Goal: Task Accomplishment & Management: Use online tool/utility

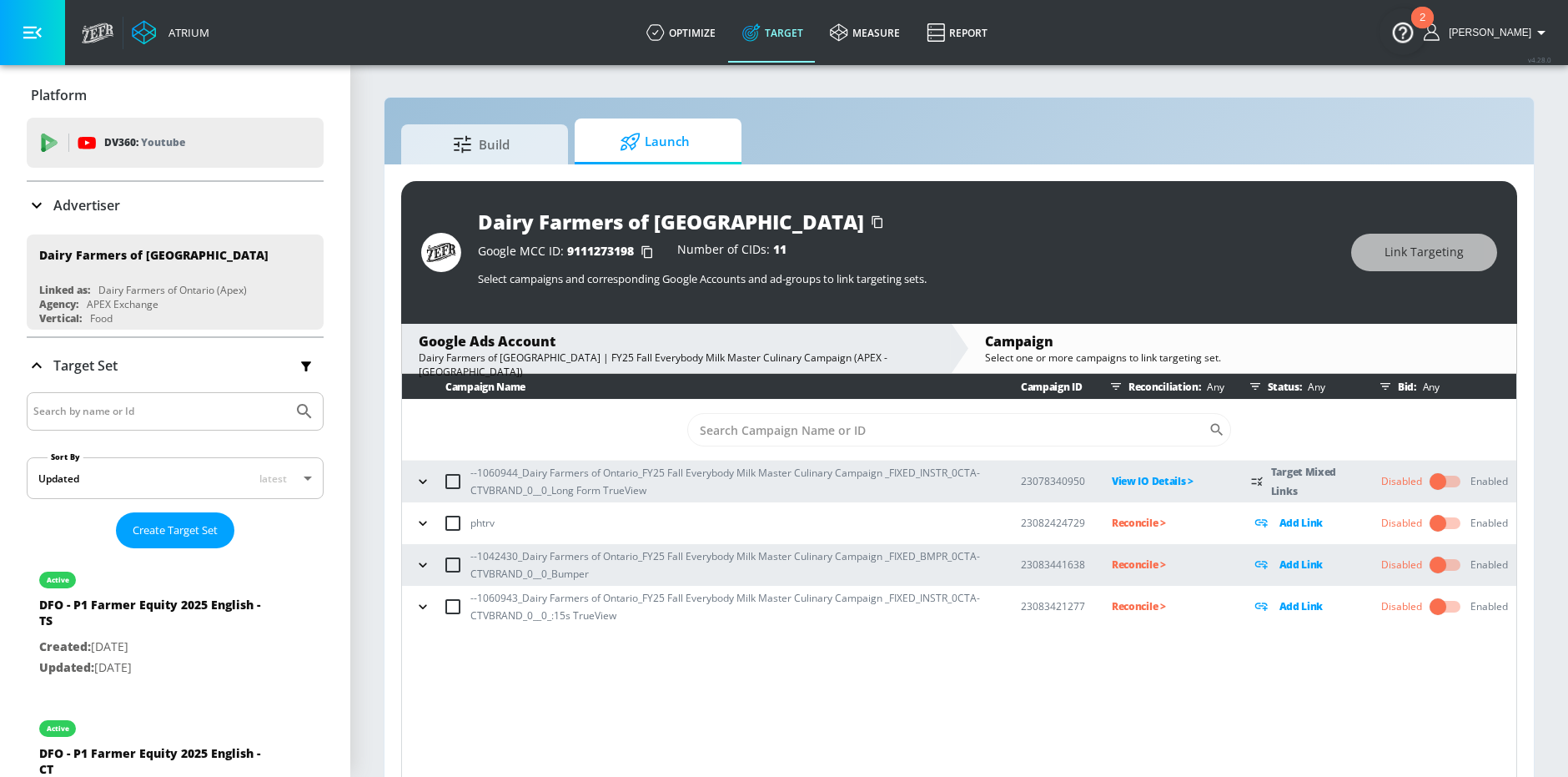
scroll to position [24, 0]
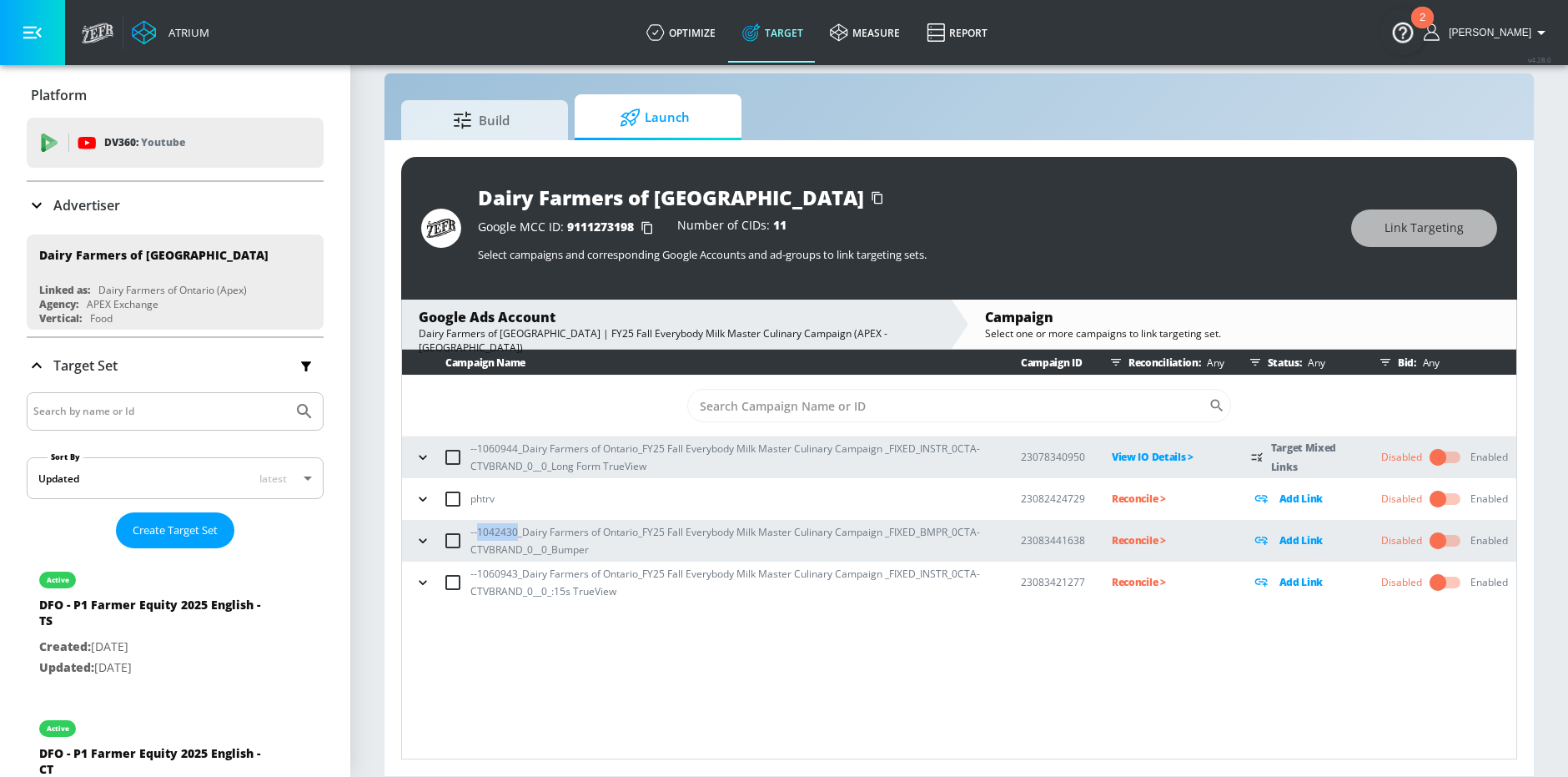
drag, startPoint x: 477, startPoint y: 532, endPoint x: 513, endPoint y: 531, distance: 36.0
click at [515, 532] on p "--1042430_Dairy Farmers of Ontario_FY25 Fall Everybody Milk Master Culinary Cam…" at bounding box center [733, 541] width 524 height 35
copy p "1042430"
click at [425, 540] on icon "button" at bounding box center [422, 540] width 7 height 5
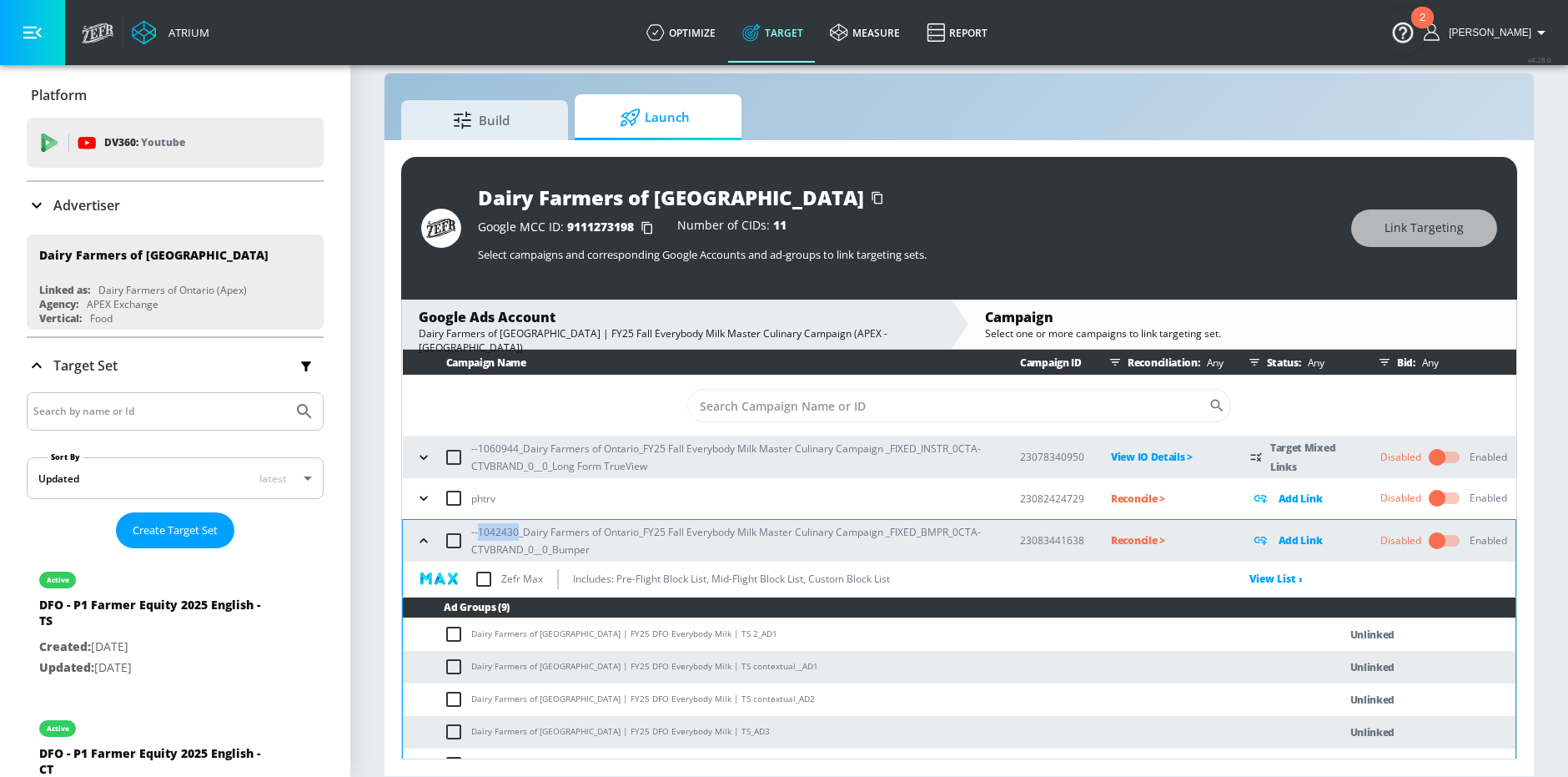
scroll to position [68, 0]
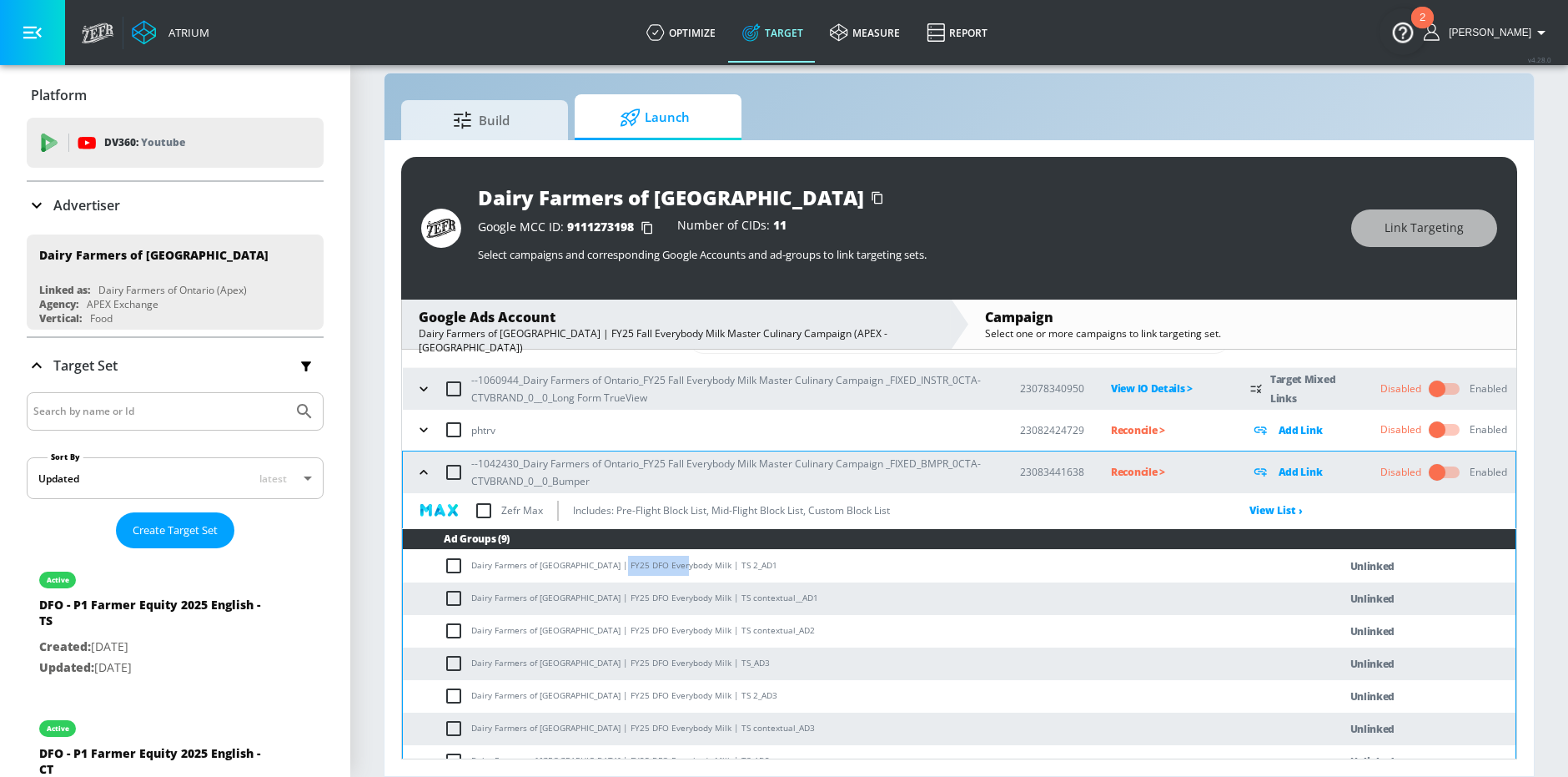
drag, startPoint x: 617, startPoint y: 567, endPoint x: 674, endPoint y: 567, distance: 57.0
click at [674, 567] on td "Dairy Farmers of Ontario | FY25 DFO Everybody Milk | TS 2_AD1" at bounding box center [853, 566] width 902 height 32
copy td "Everybody Milk"
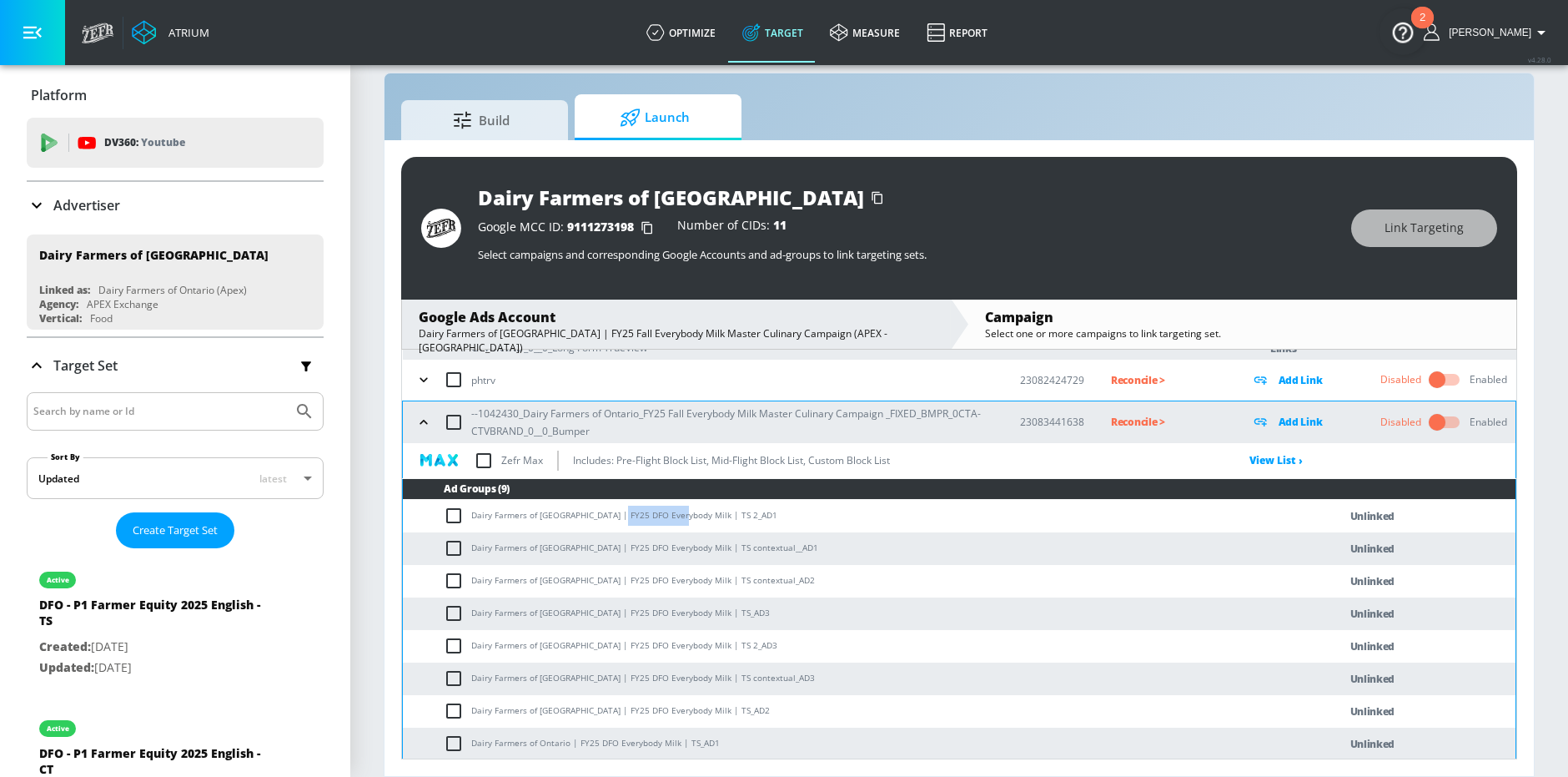
scroll to position [121, 0]
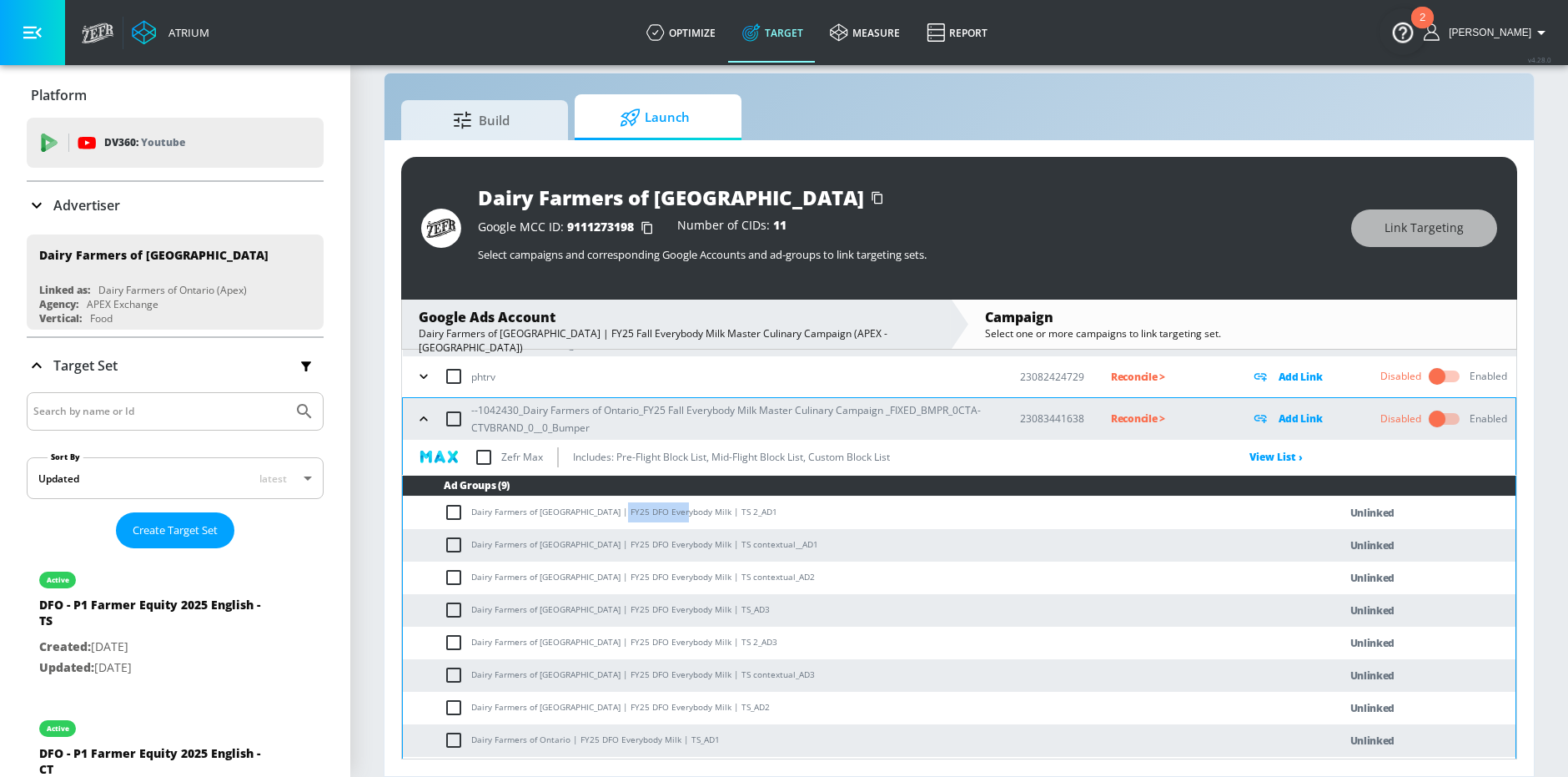
click at [457, 508] on input "checkbox" at bounding box center [458, 512] width 28 height 20
checkbox input "true"
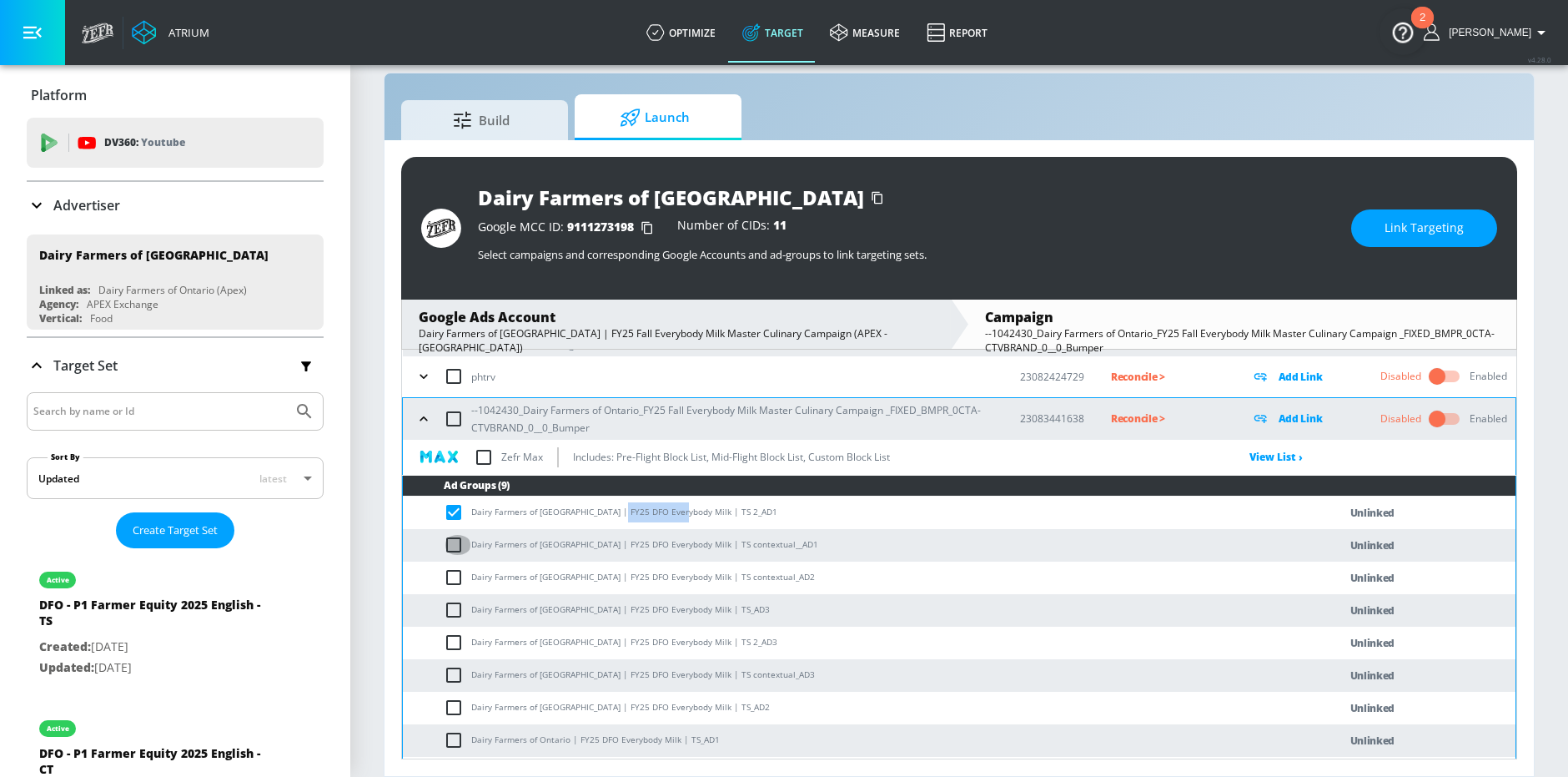
click at [457, 539] on input "checkbox" at bounding box center [458, 545] width 28 height 20
checkbox input "true"
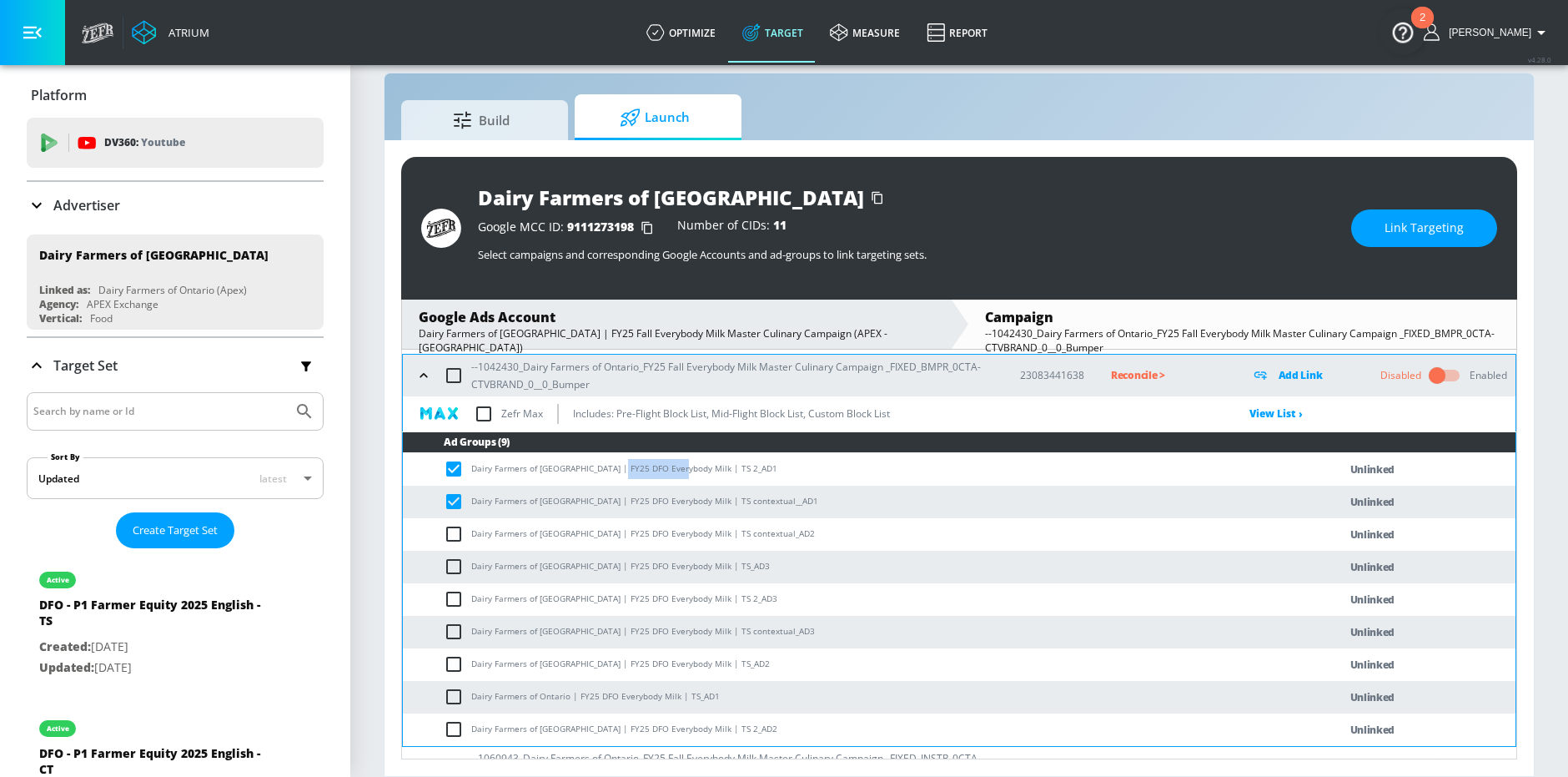
scroll to position [194, 0]
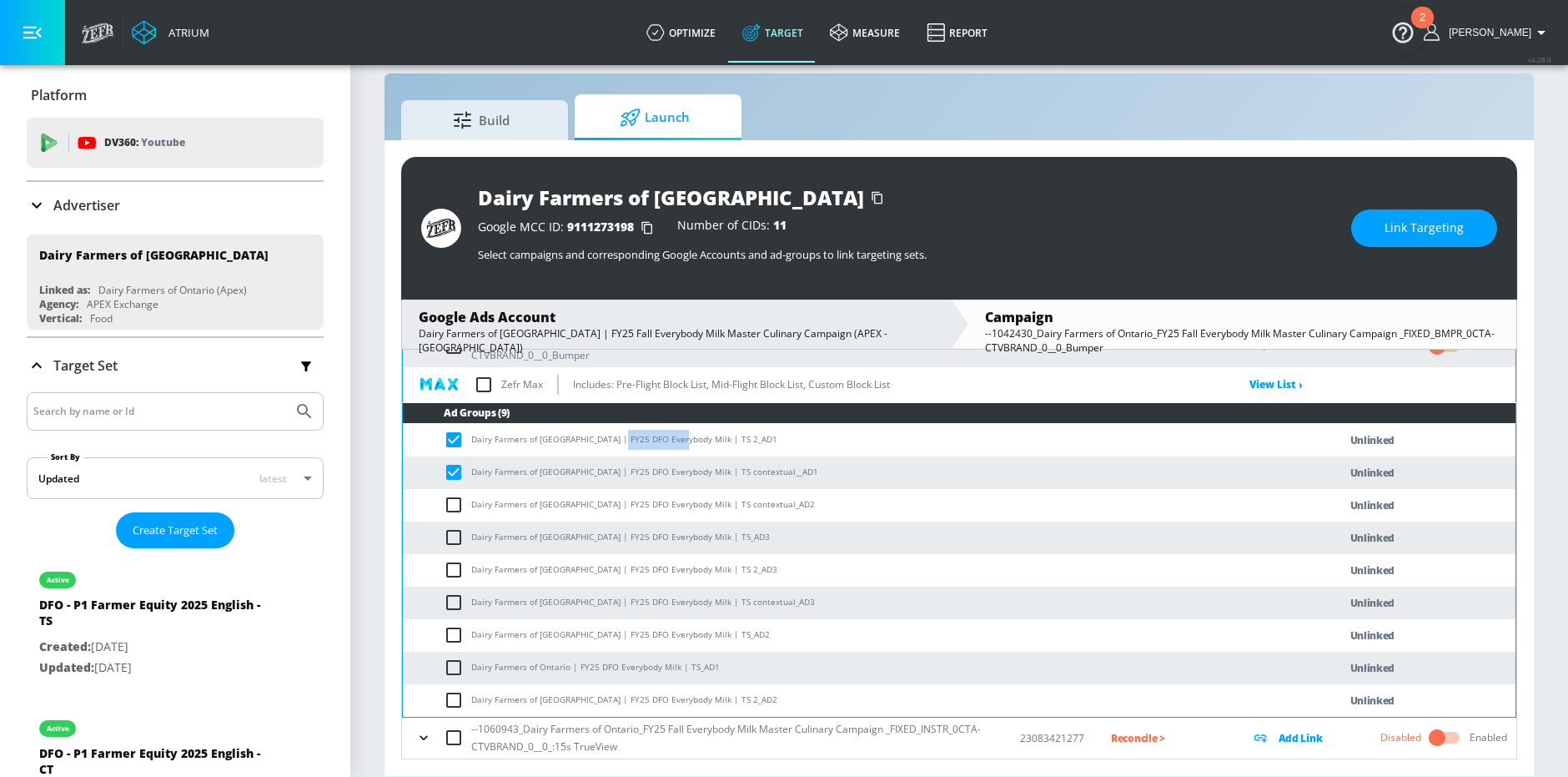
click at [454, 511] on input "checkbox" at bounding box center [458, 505] width 28 height 20
checkbox input "true"
click at [454, 537] on input "checkbox" at bounding box center [458, 537] width 28 height 20
checkbox input "true"
click at [454, 576] on input "checkbox" at bounding box center [458, 570] width 28 height 20
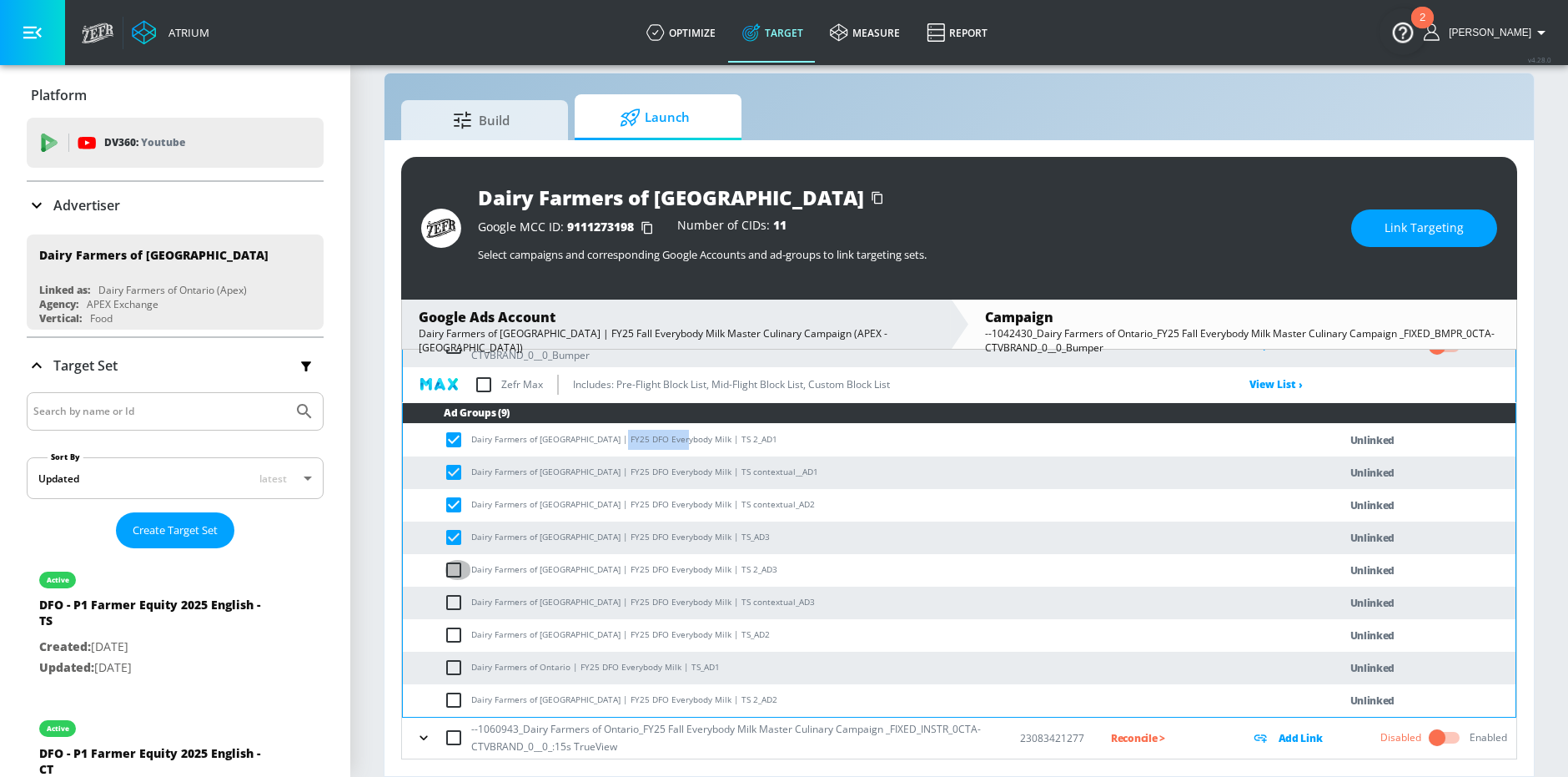
checkbox input "true"
click at [454, 606] on input "checkbox" at bounding box center [458, 602] width 28 height 20
checkbox input "true"
click at [454, 630] on input "checkbox" at bounding box center [458, 635] width 28 height 20
checkbox input "true"
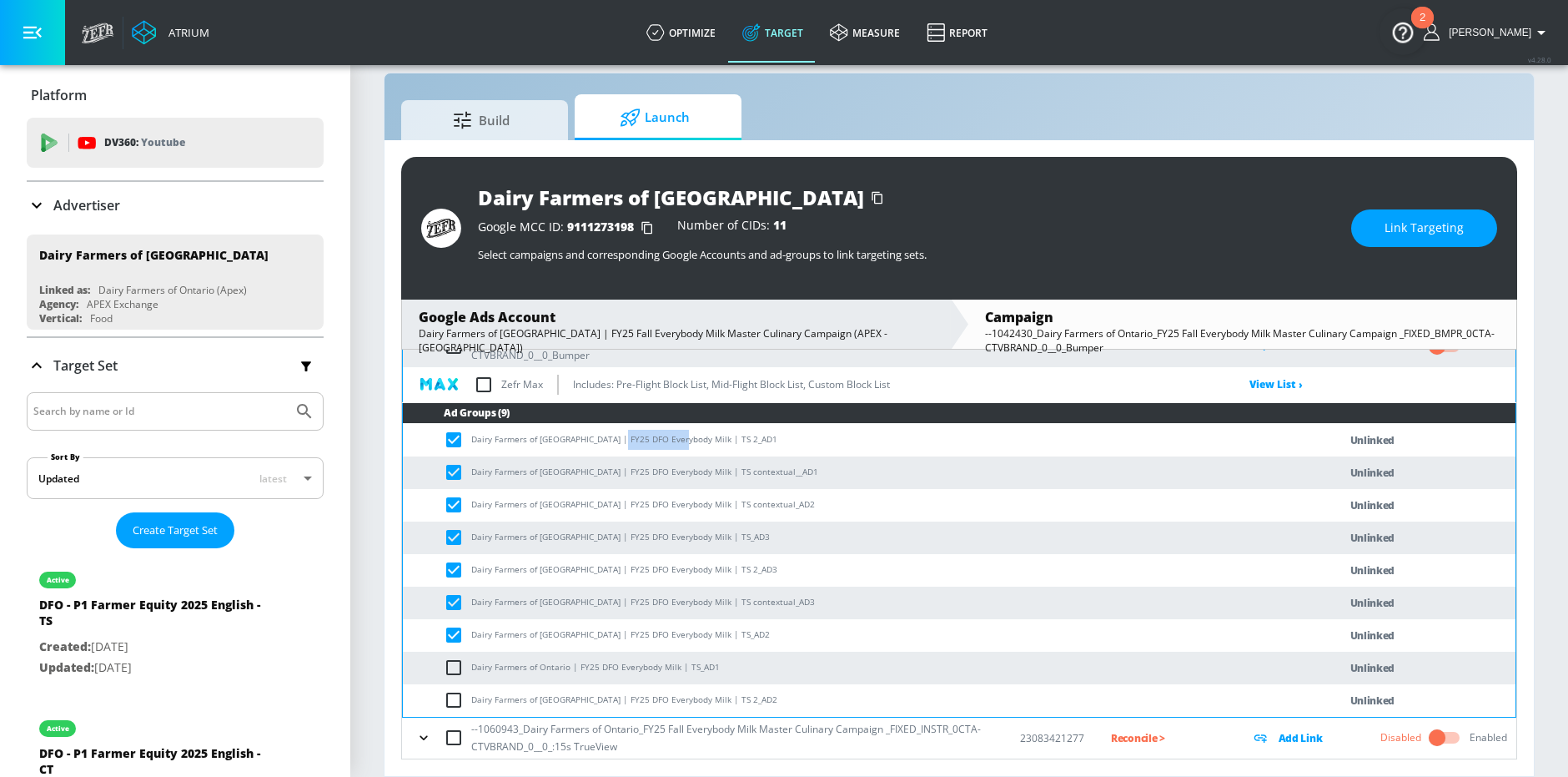
click at [454, 662] on input "checkbox" at bounding box center [458, 668] width 28 height 20
checkbox input "true"
click at [454, 696] on input "checkbox" at bounding box center [458, 700] width 28 height 20
checkbox input "true"
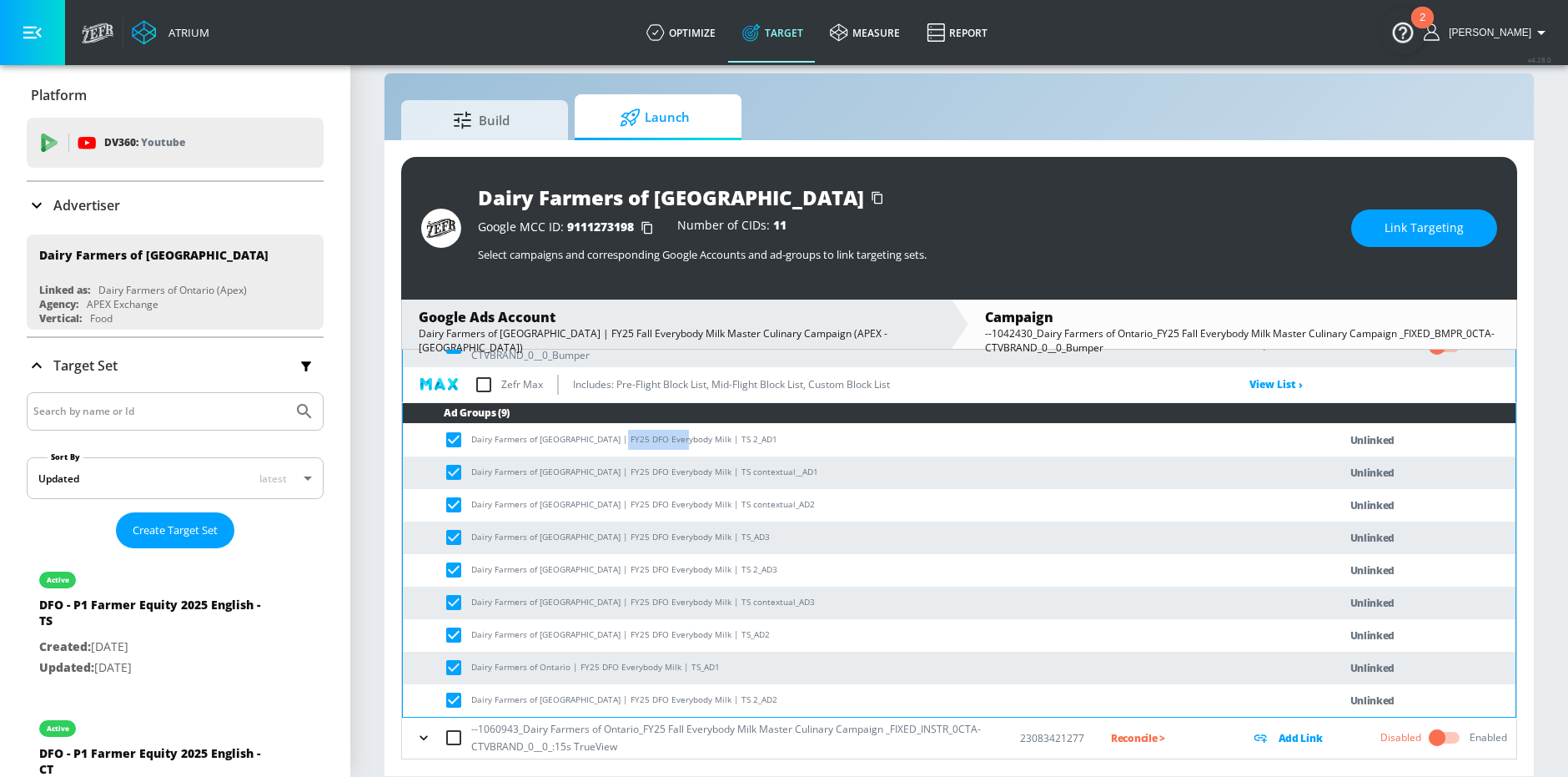
click at [1400, 221] on span "Link Targeting" at bounding box center [1424, 228] width 79 height 21
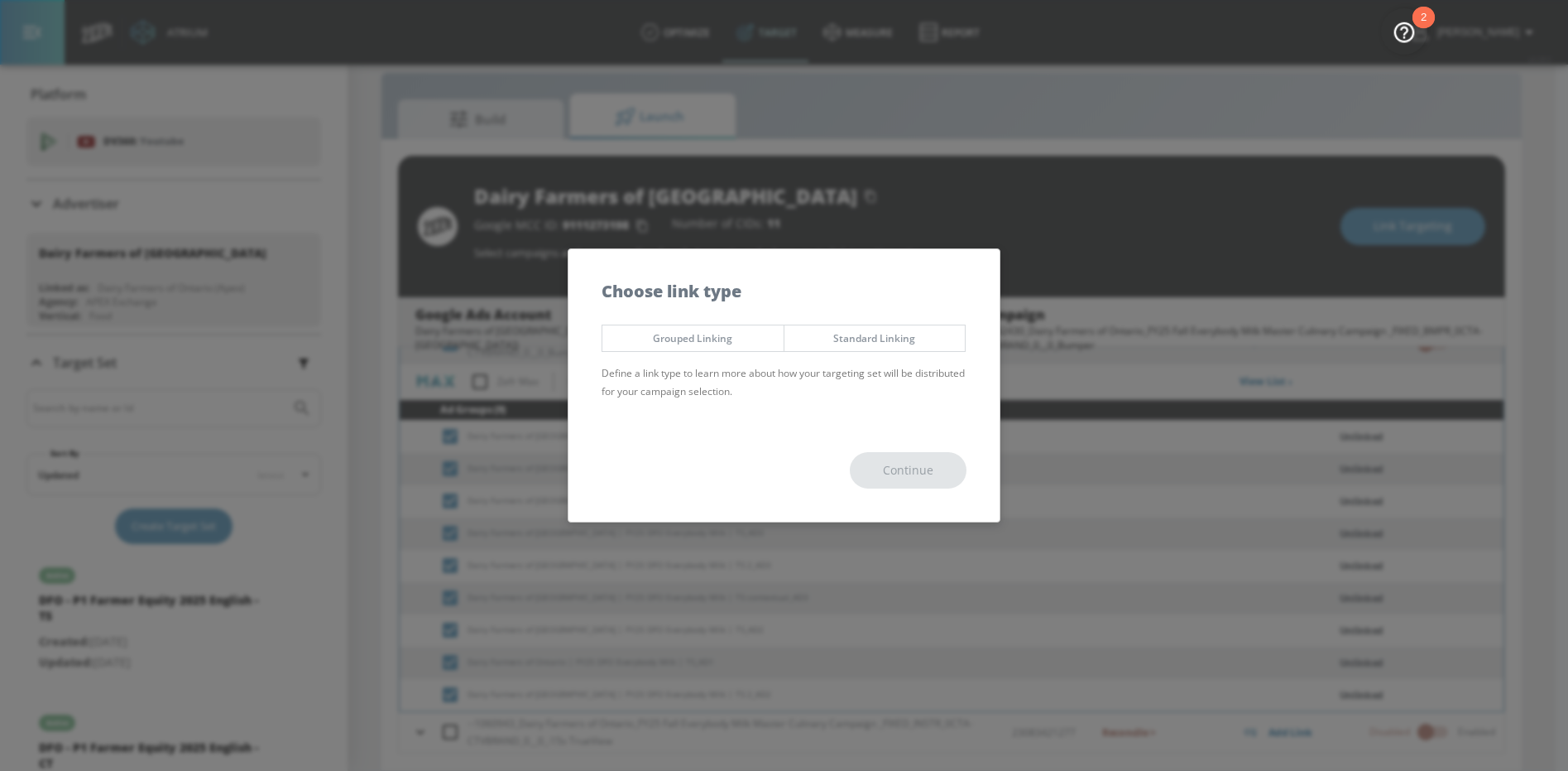
click at [734, 313] on div "Choose link type" at bounding box center [784, 282] width 431 height 67
click at [734, 344] on span "Grouped Linking" at bounding box center [692, 338] width 156 height 17
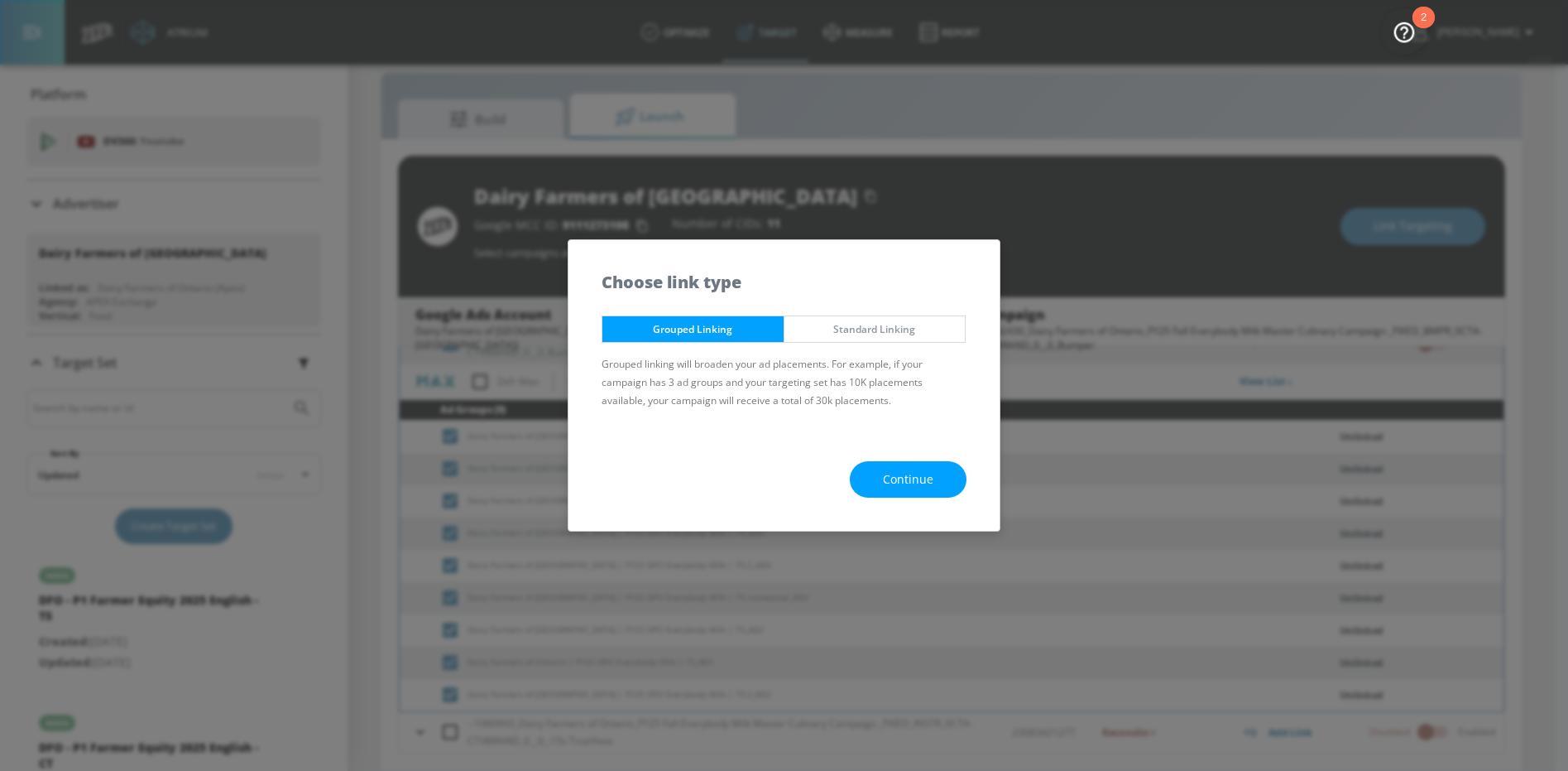
click at [884, 484] on span "Continue" at bounding box center [908, 479] width 50 height 21
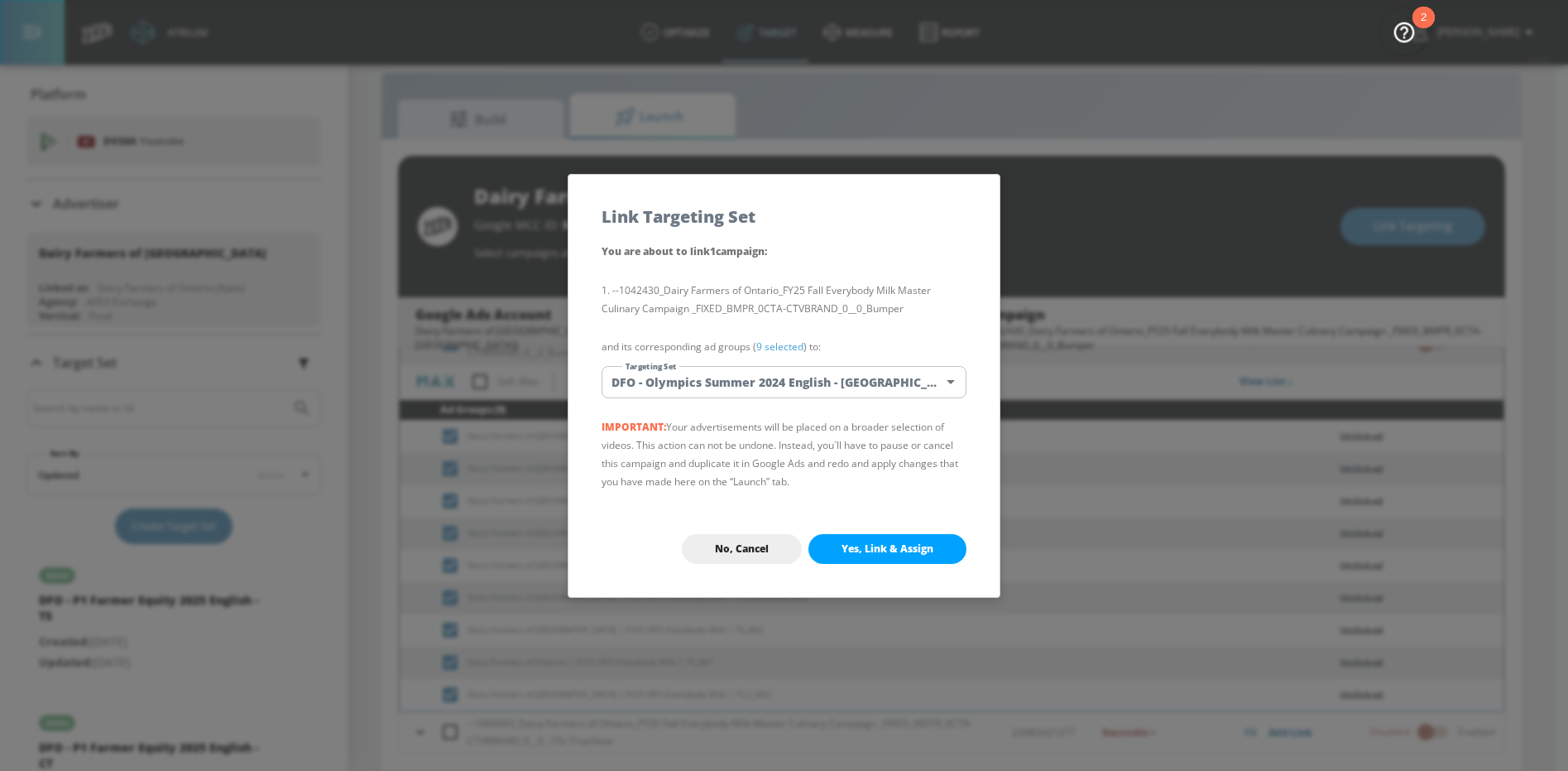
click at [695, 388] on body "Atrium optimize Target measure Report optimize Target measure Report v 4.28.0 N…" at bounding box center [784, 373] width 1568 height 795
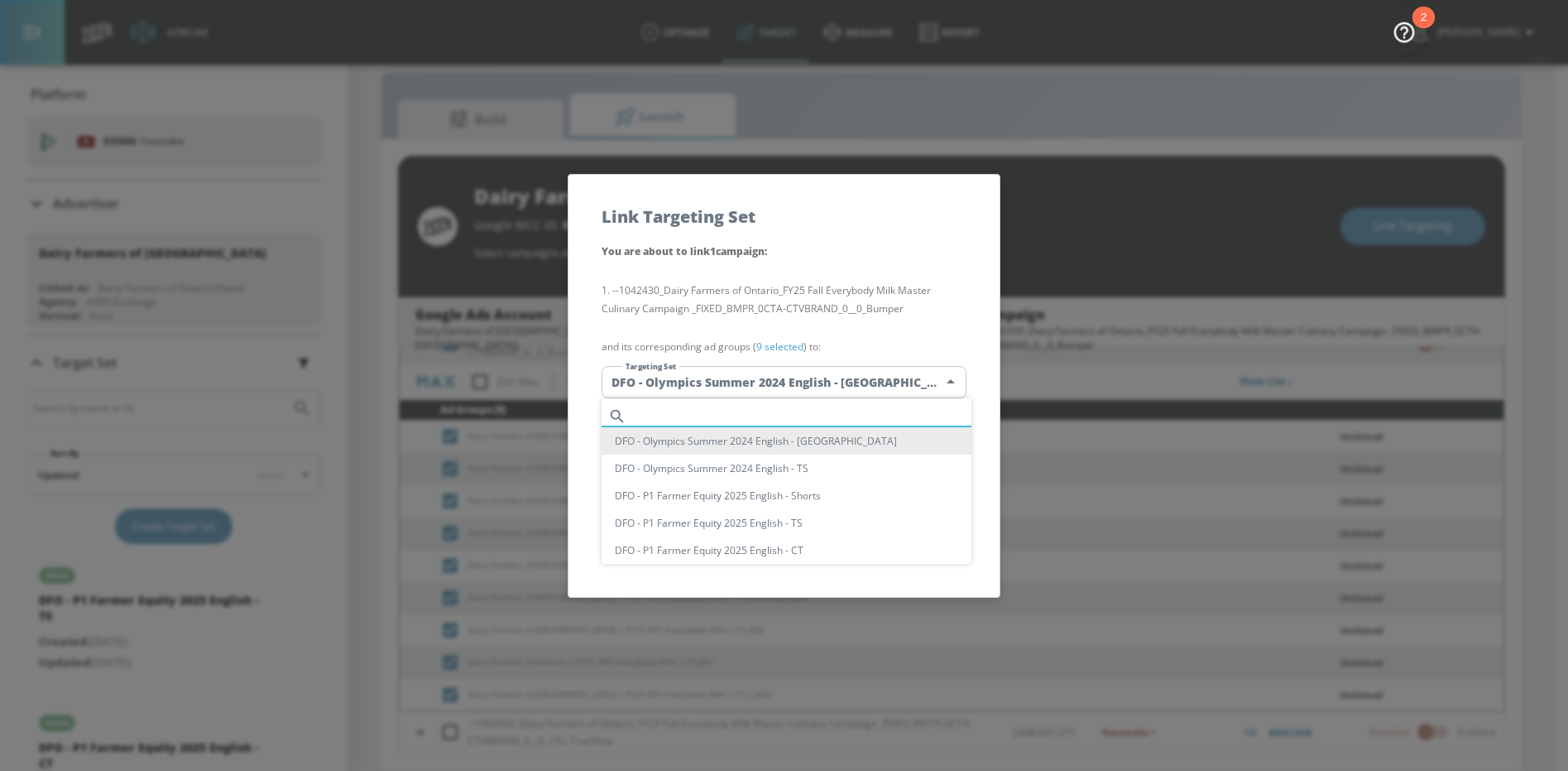
click at [687, 410] on input "text" at bounding box center [802, 416] width 338 height 22
paste input "Everybody Milk"
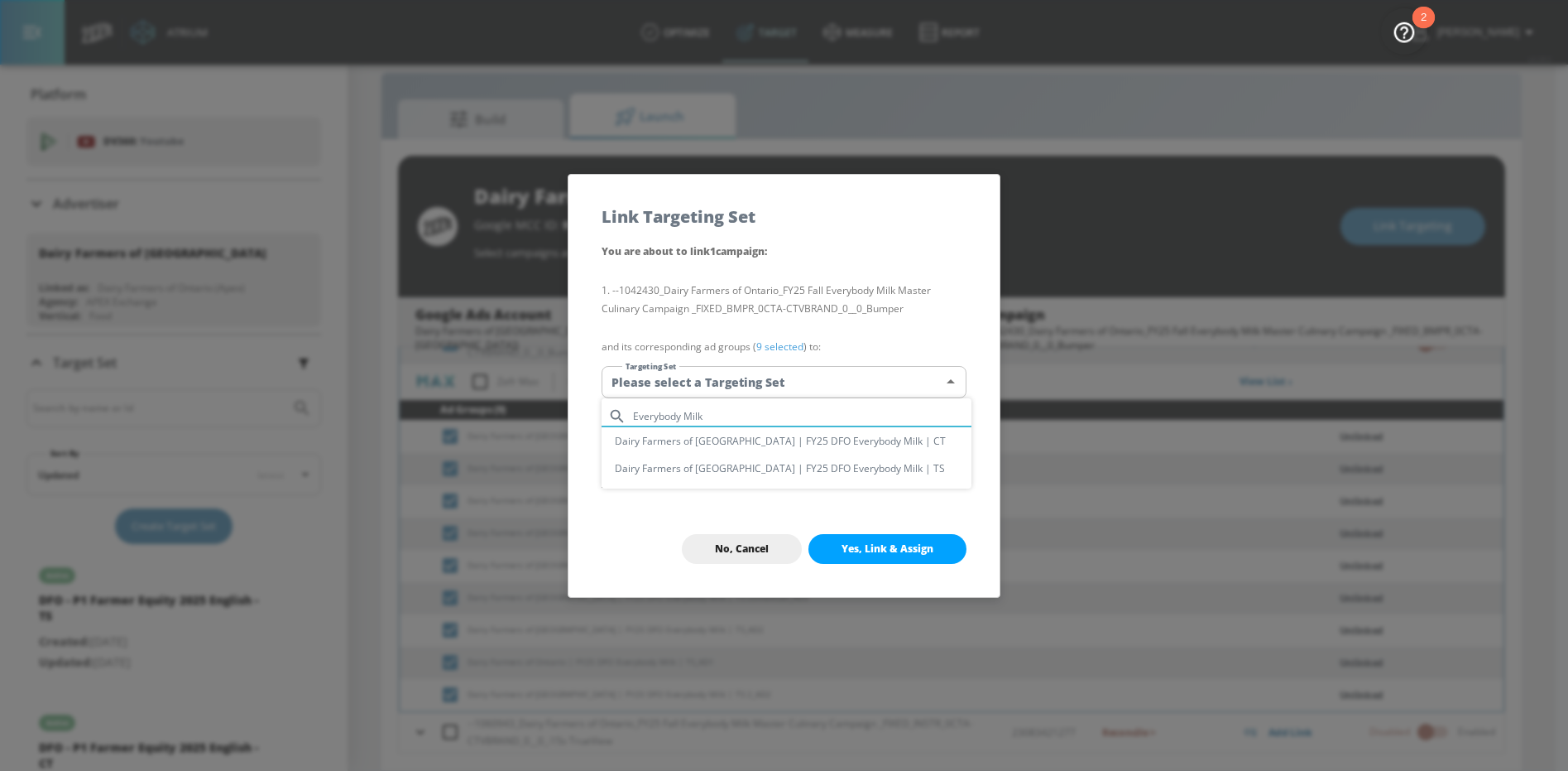
type input "Everybody Milk"
click at [840, 473] on li "Dairy Farmers of [GEOGRAPHIC_DATA] | FY25 DFO Everybody Milk | TS" at bounding box center [787, 468] width 370 height 27
type input "f703dce5-2f96-4c72-83a2-3c6c12881118"
click at [867, 566] on div "No, Cancel Yes, Link & Assign" at bounding box center [784, 548] width 431 height 96
click at [877, 556] on button "Yes, Link & Assign" at bounding box center [887, 548] width 158 height 30
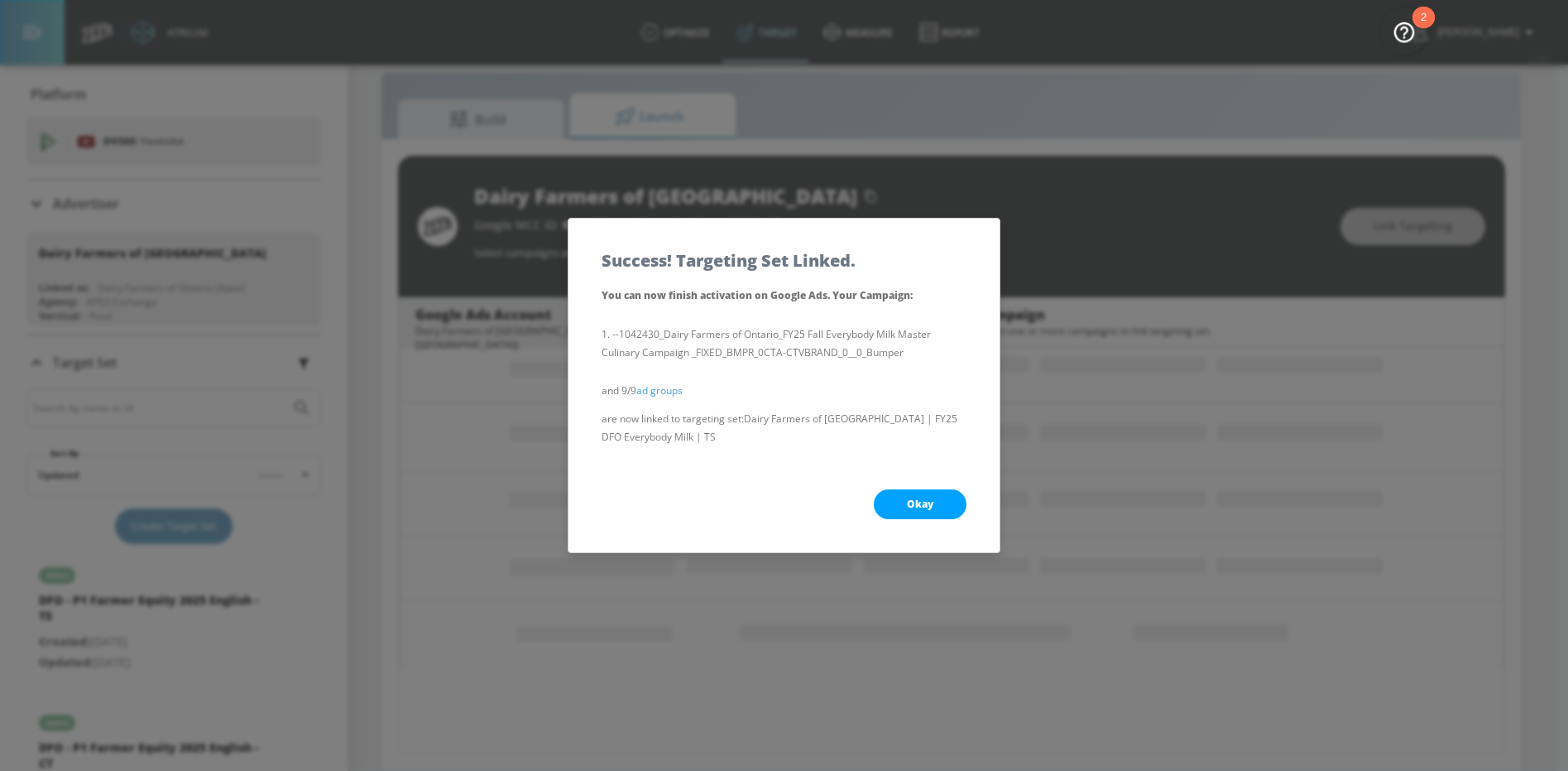
click at [924, 513] on button "Okay" at bounding box center [920, 504] width 93 height 30
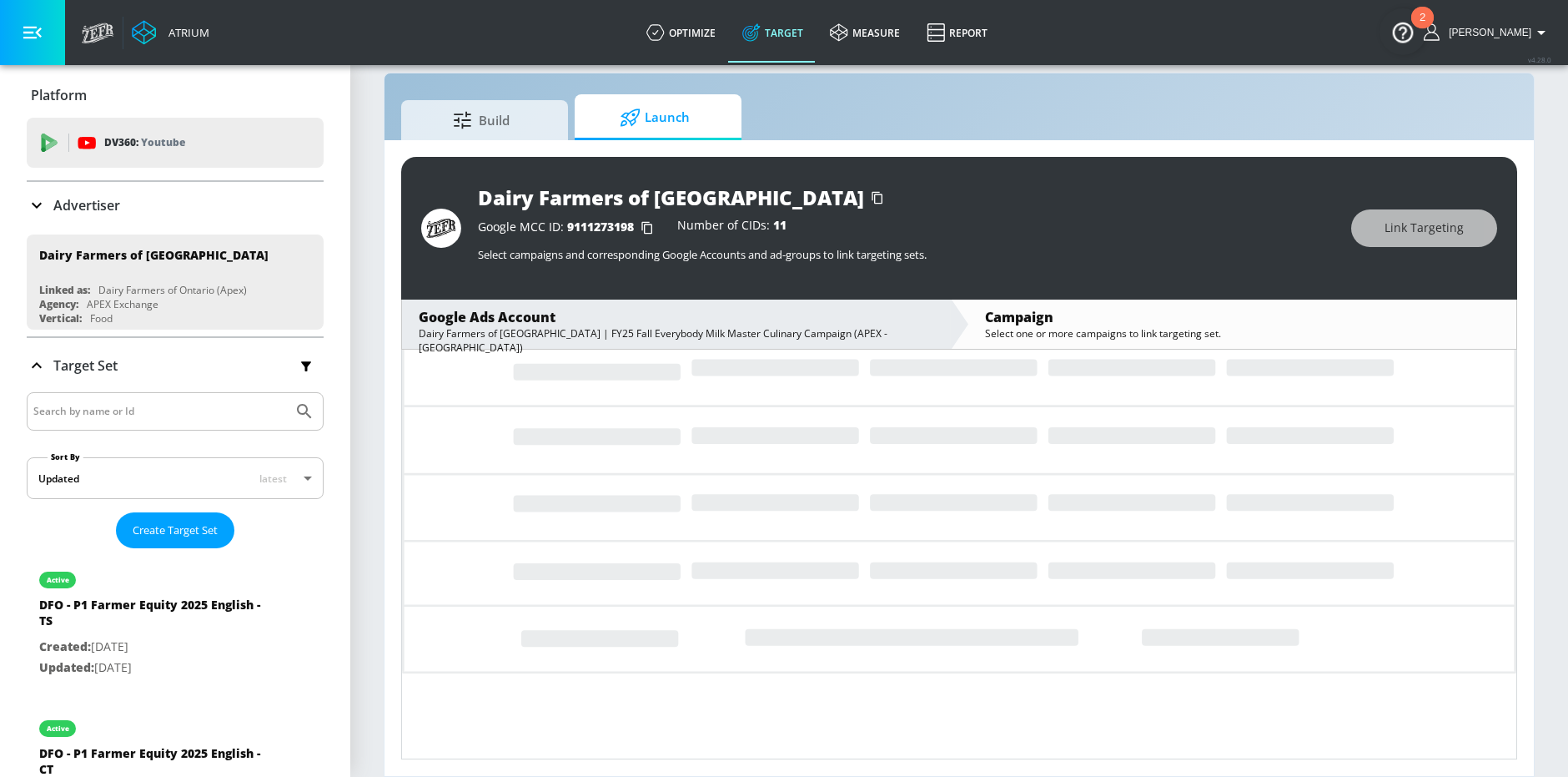
scroll to position [0, 0]
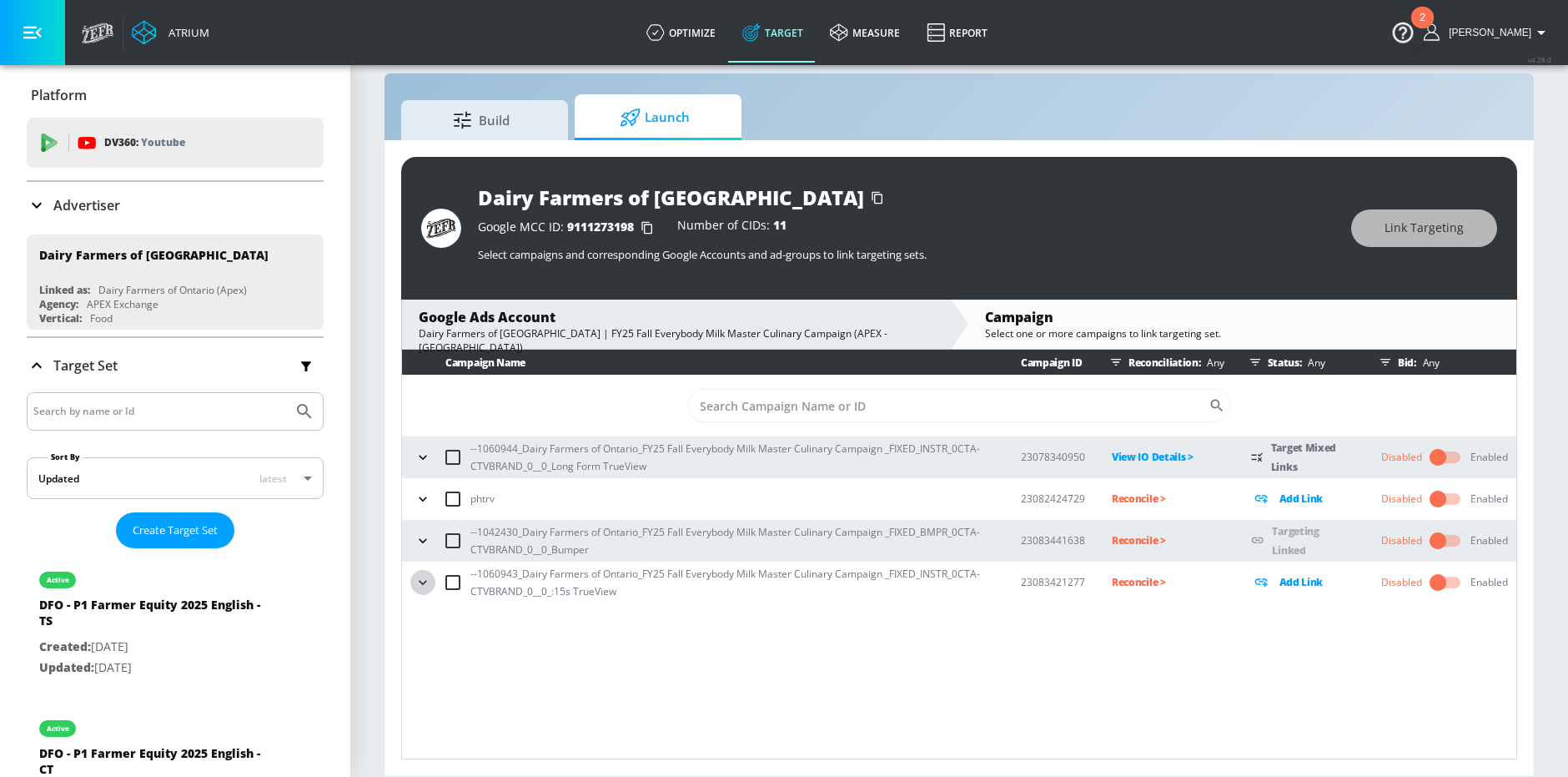
click at [425, 583] on icon "button" at bounding box center [423, 582] width 17 height 17
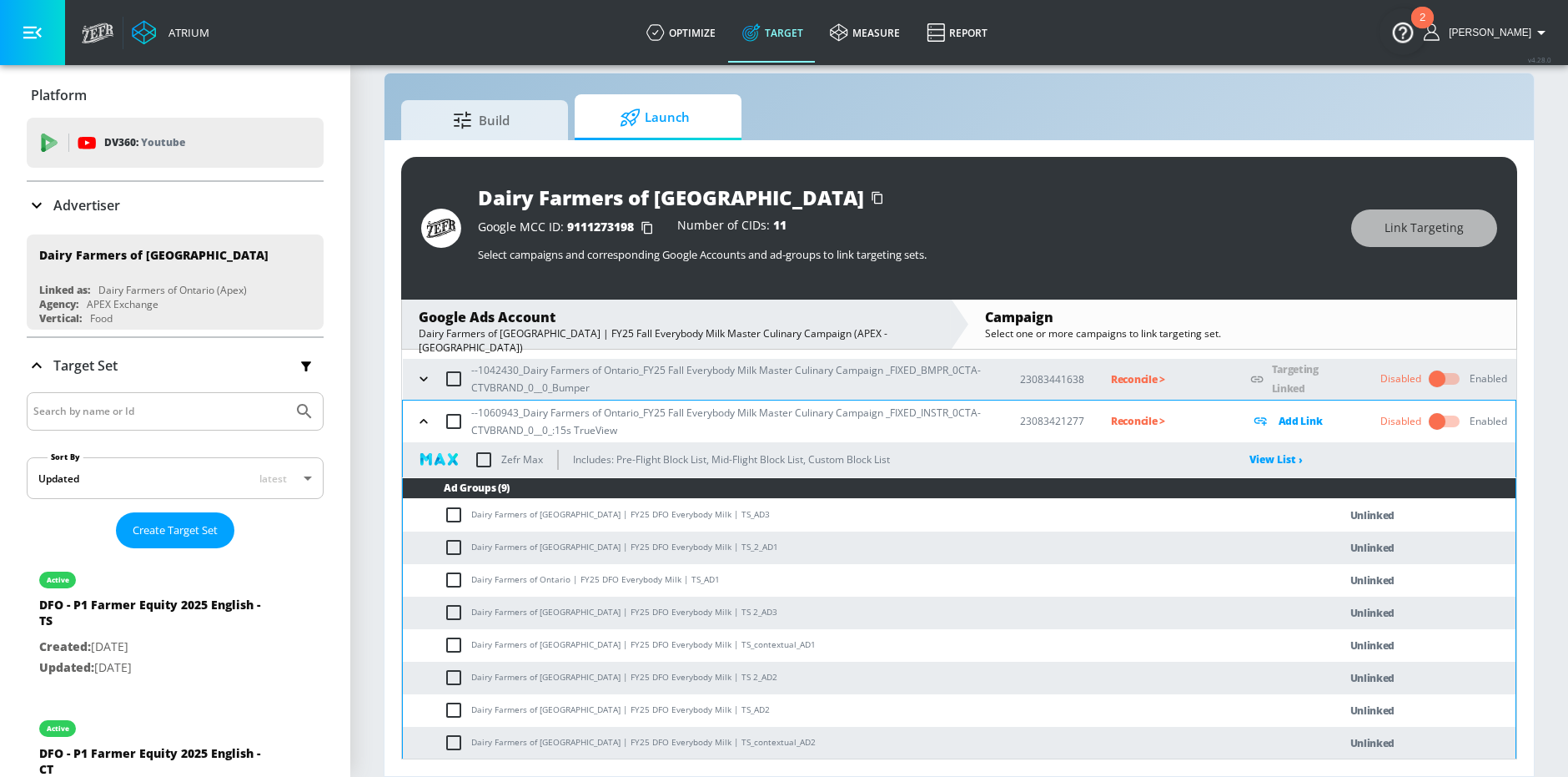
scroll to position [195, 0]
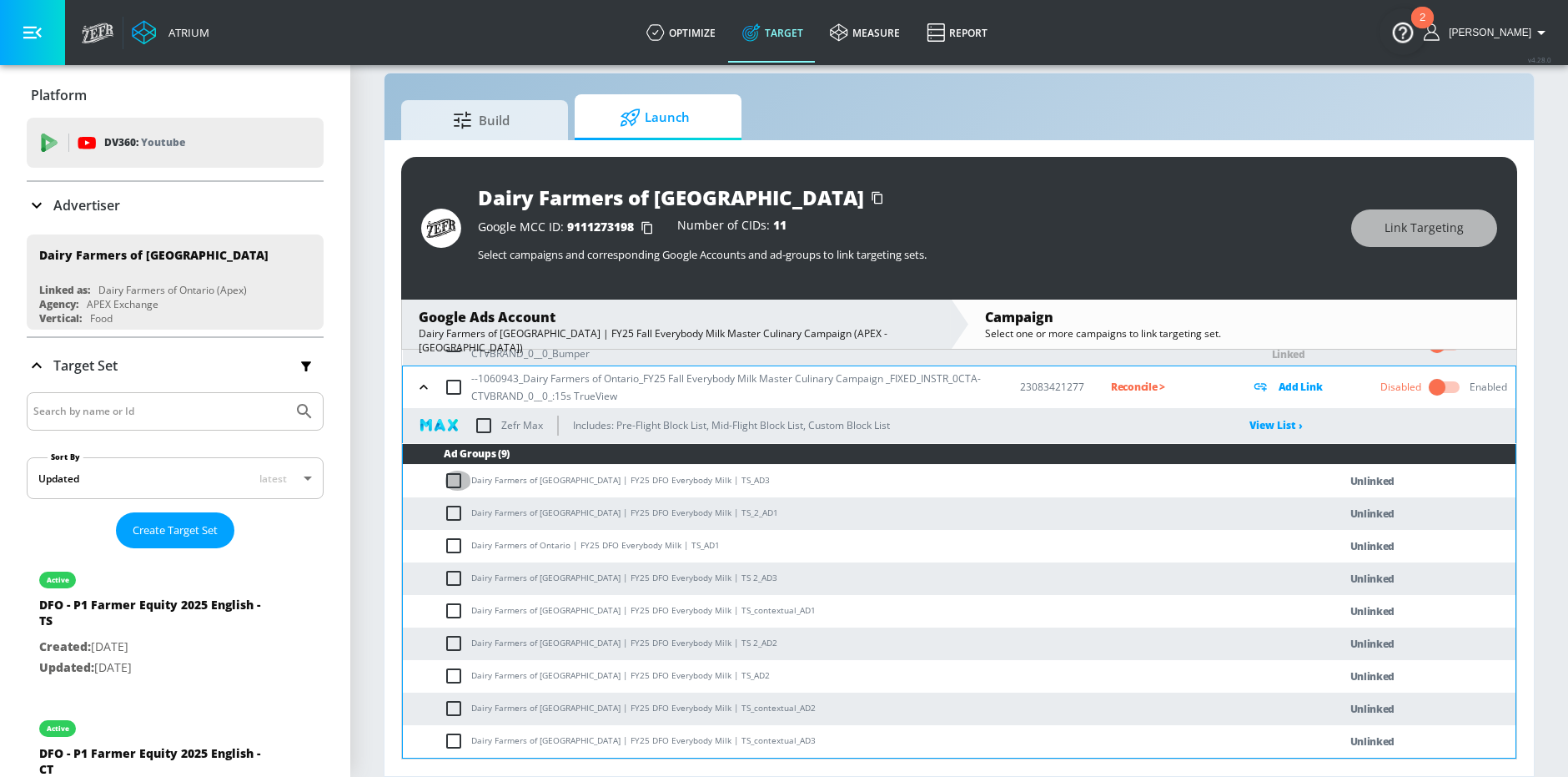
click at [459, 474] on input "checkbox" at bounding box center [458, 481] width 28 height 20
checkbox input "true"
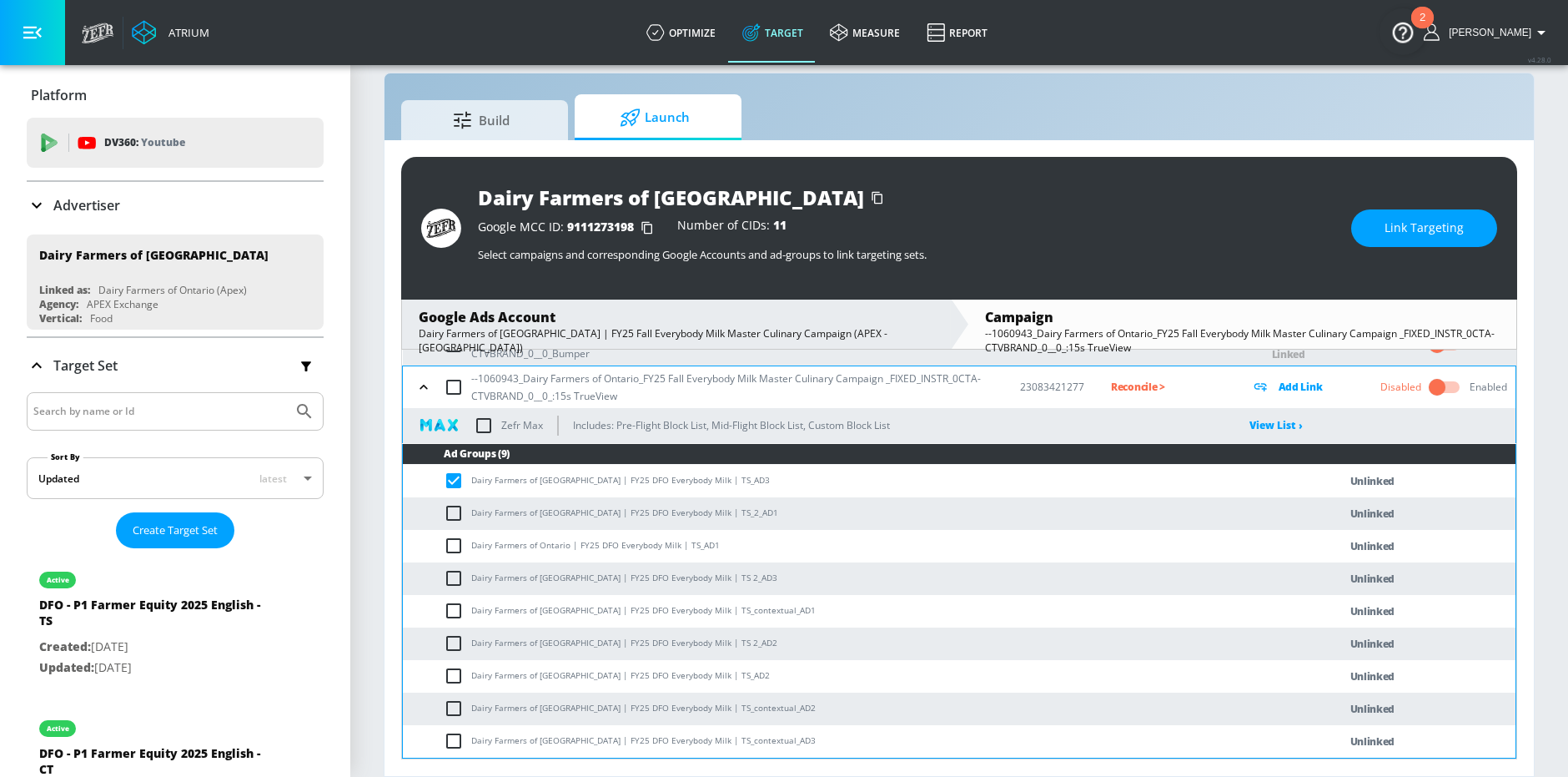
click at [456, 508] on input "checkbox" at bounding box center [458, 513] width 28 height 20
checkbox input "true"
click at [456, 563] on td "Dairy Farmers of Ontario | FY25 DFO Everybody Milk | TS 2_AD3" at bounding box center [853, 578] width 902 height 32
click at [454, 550] on input "checkbox" at bounding box center [458, 546] width 28 height 20
checkbox input "true"
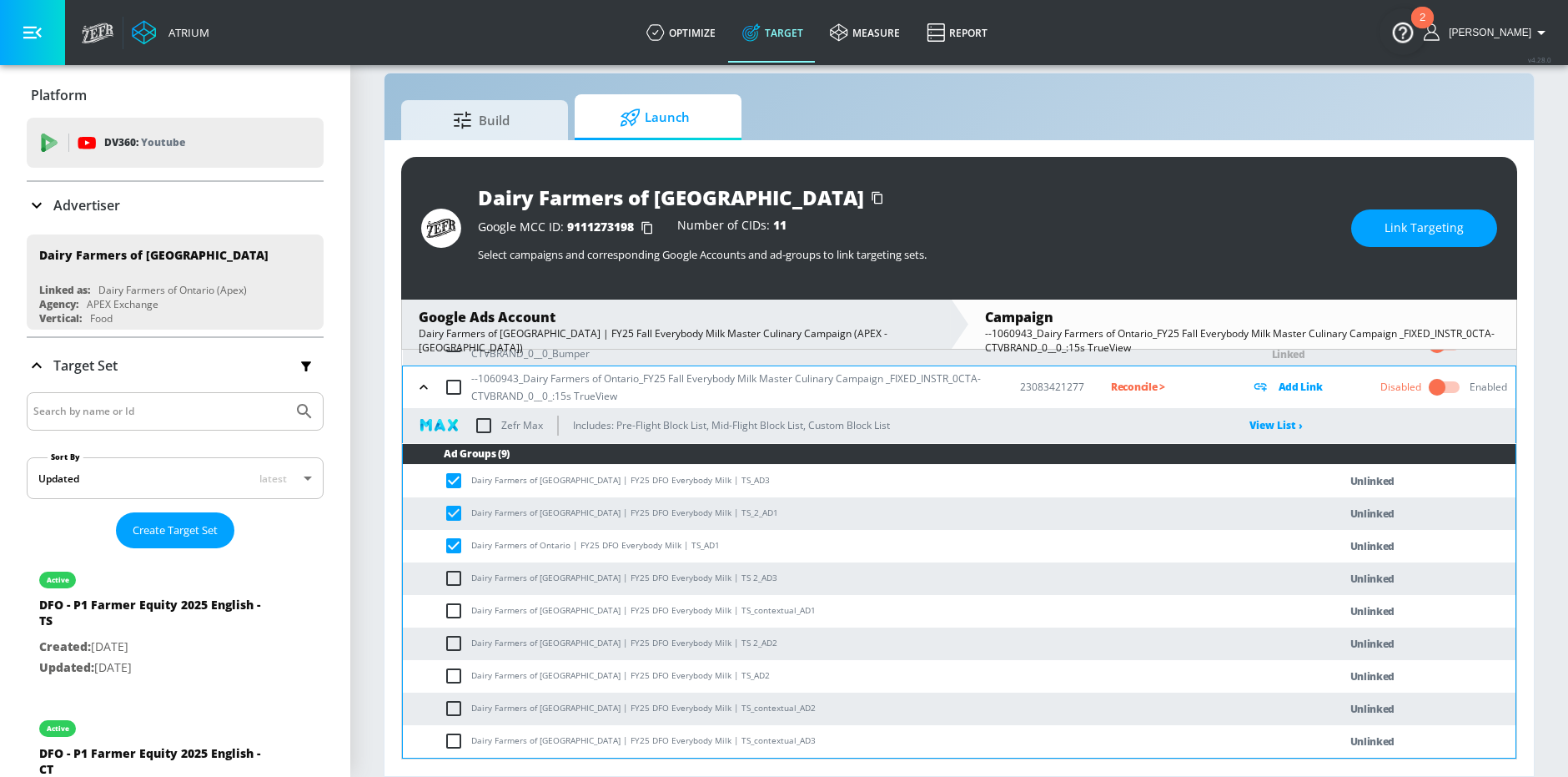
click at [454, 582] on input "checkbox" at bounding box center [458, 578] width 28 height 20
checkbox input "true"
click at [454, 614] on input "checkbox" at bounding box center [458, 611] width 28 height 20
checkbox input "true"
click at [454, 640] on input "checkbox" at bounding box center [458, 644] width 28 height 20
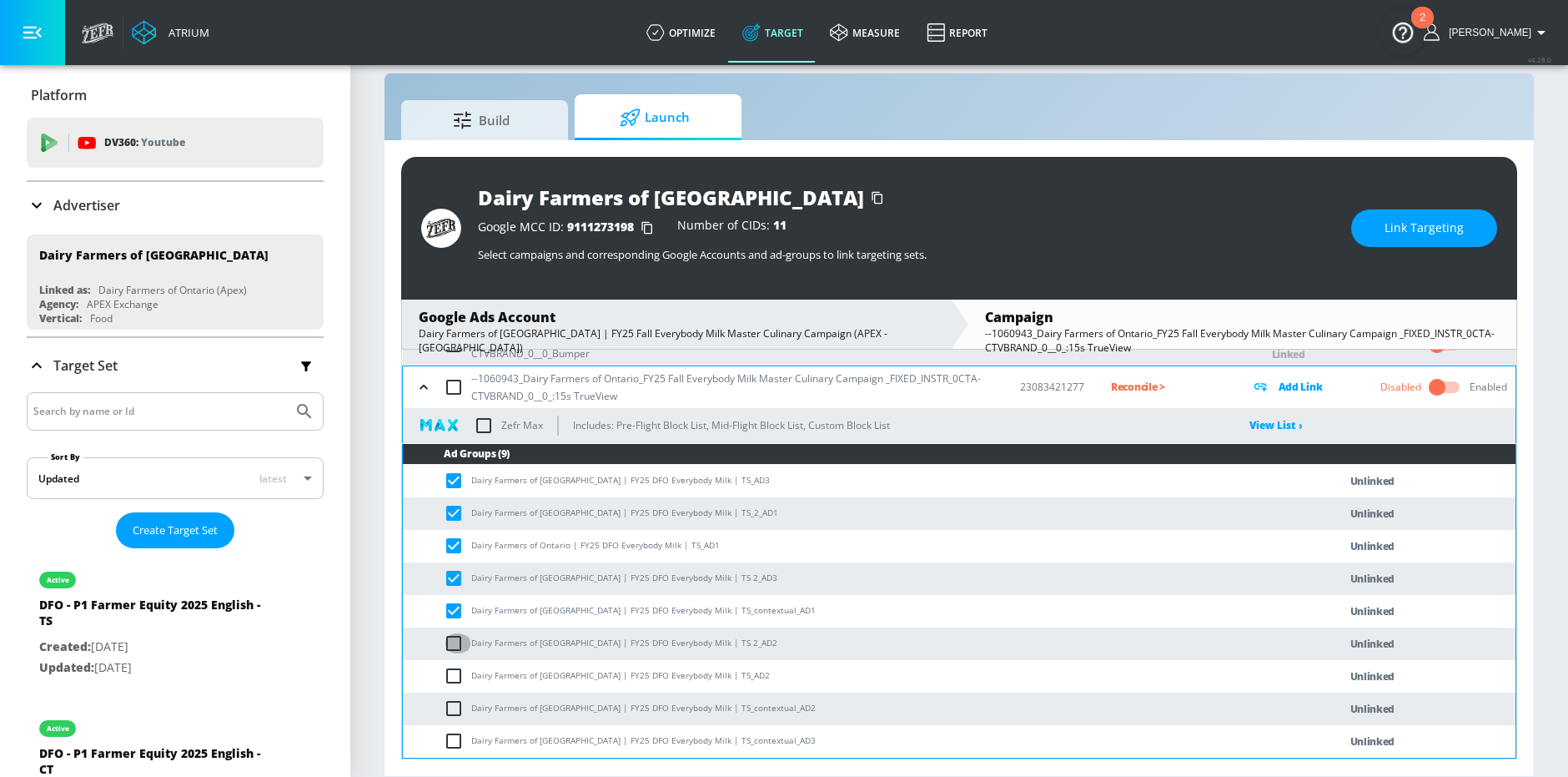
checkbox input "true"
click at [454, 675] on input "checkbox" at bounding box center [458, 676] width 28 height 20
checkbox input "true"
click at [454, 714] on input "checkbox" at bounding box center [458, 708] width 28 height 20
checkbox input "true"
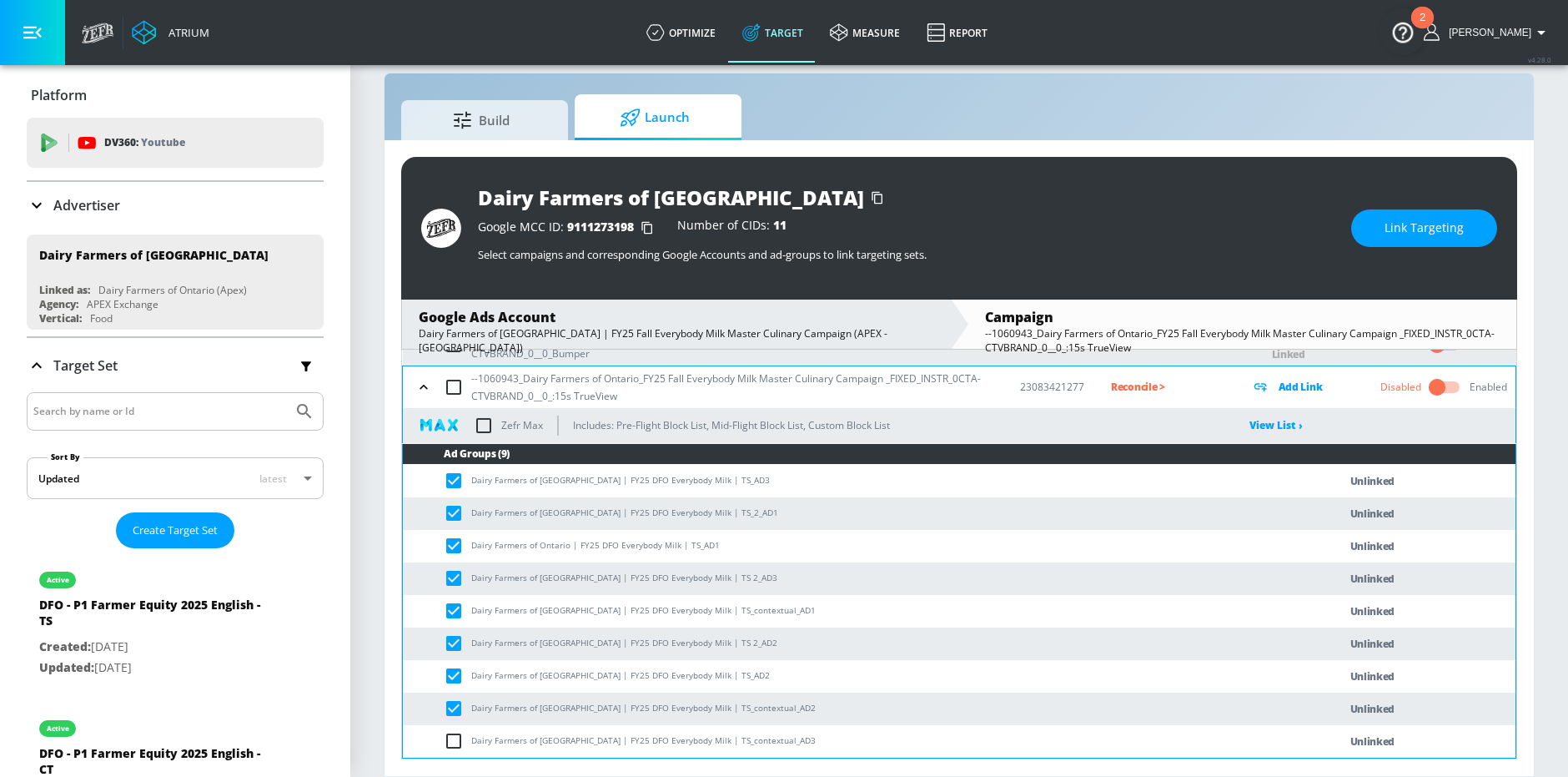
click at [454, 731] on input "checkbox" at bounding box center [458, 741] width 28 height 20
checkbox input "true"
click at [1420, 238] on button "Link Targeting" at bounding box center [1424, 228] width 146 height 38
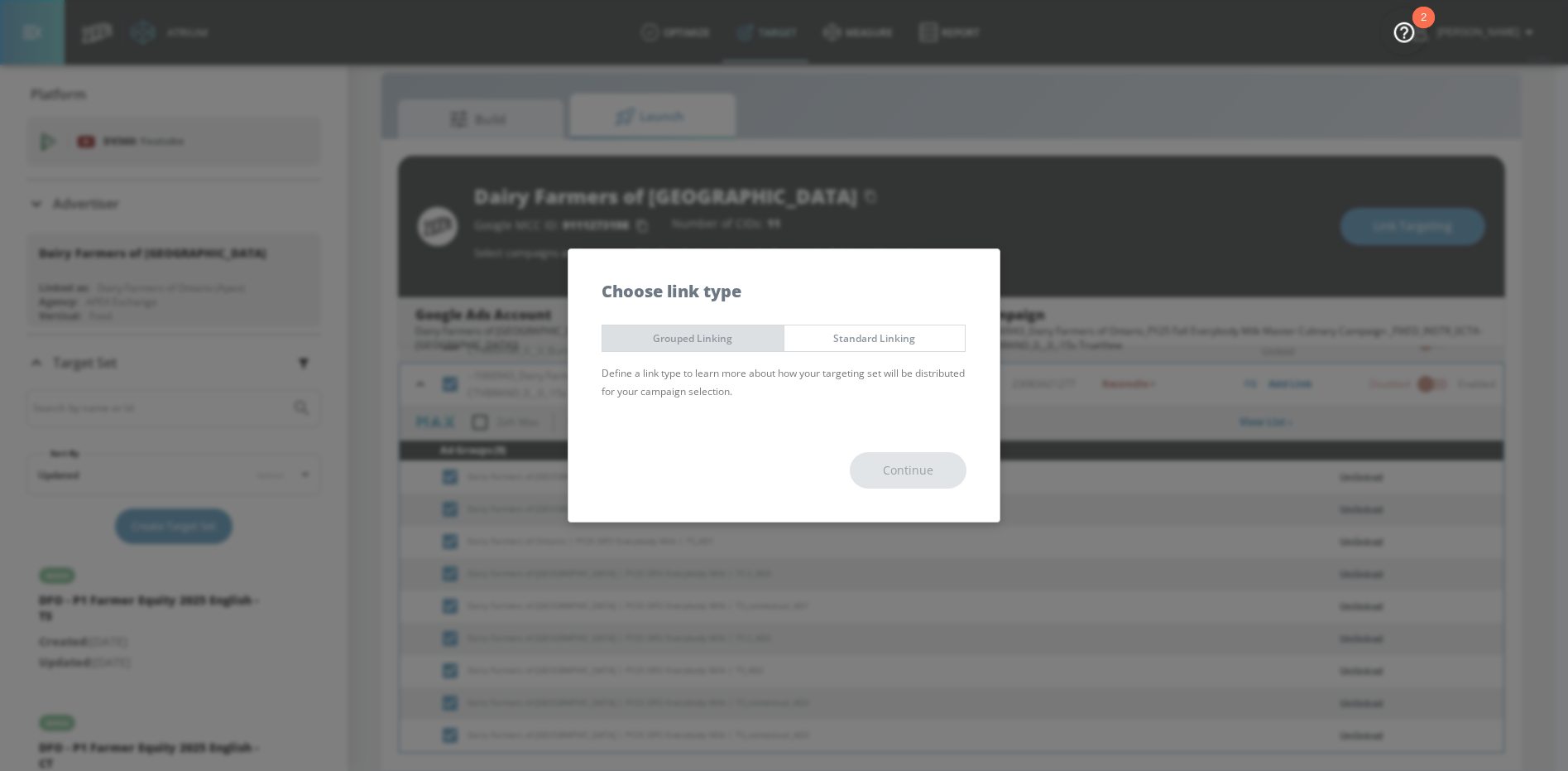
click at [745, 339] on span "Grouped Linking" at bounding box center [692, 338] width 156 height 17
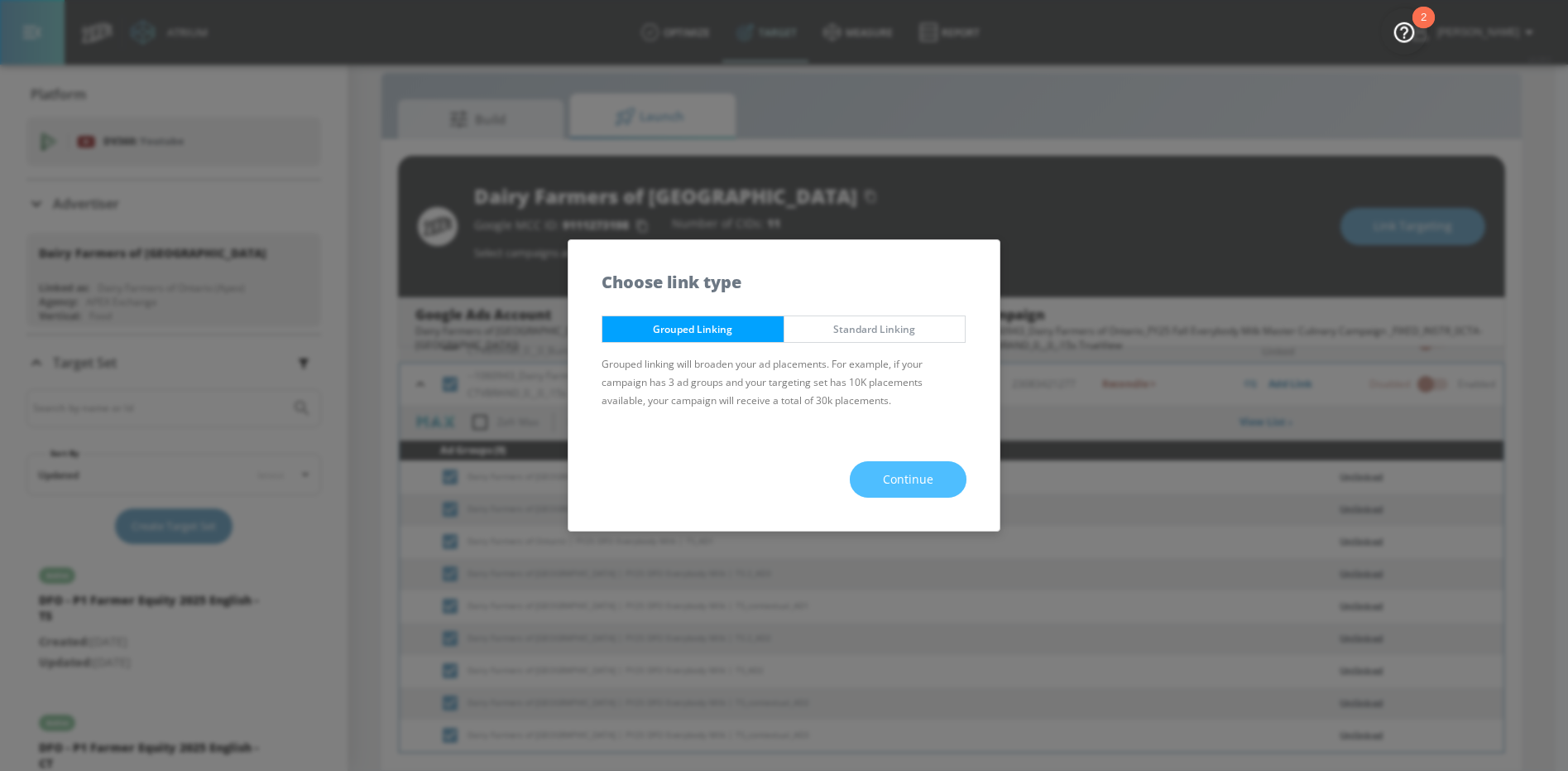
click at [886, 473] on span "Continue" at bounding box center [908, 479] width 50 height 21
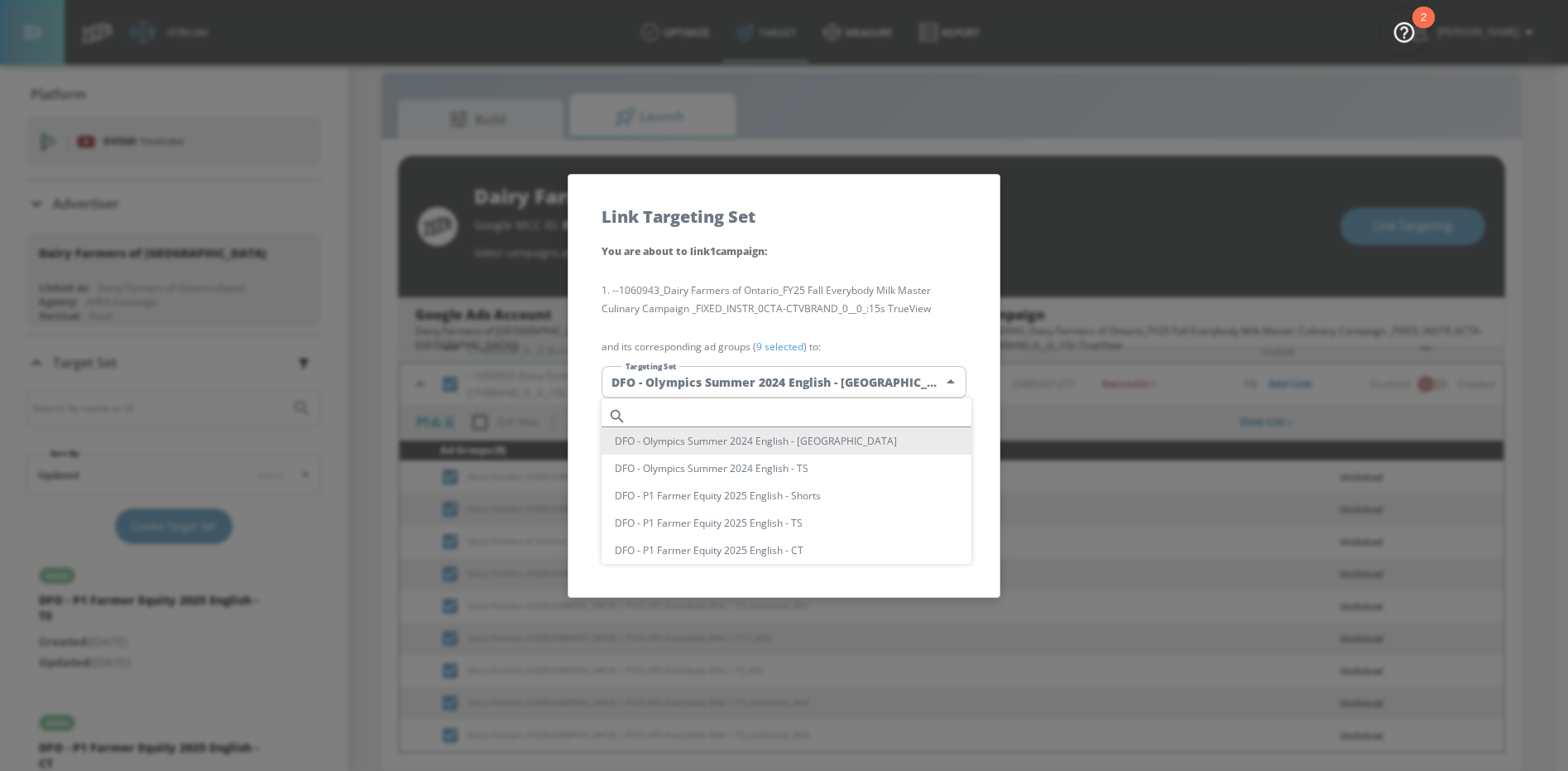
click at [691, 387] on body "Atrium optimize Target measure Report optimize Target measure Report v 4.28.0 N…" at bounding box center [784, 373] width 1568 height 795
click at [687, 406] on input "text" at bounding box center [802, 416] width 338 height 22
paste input "Everybody Milk"
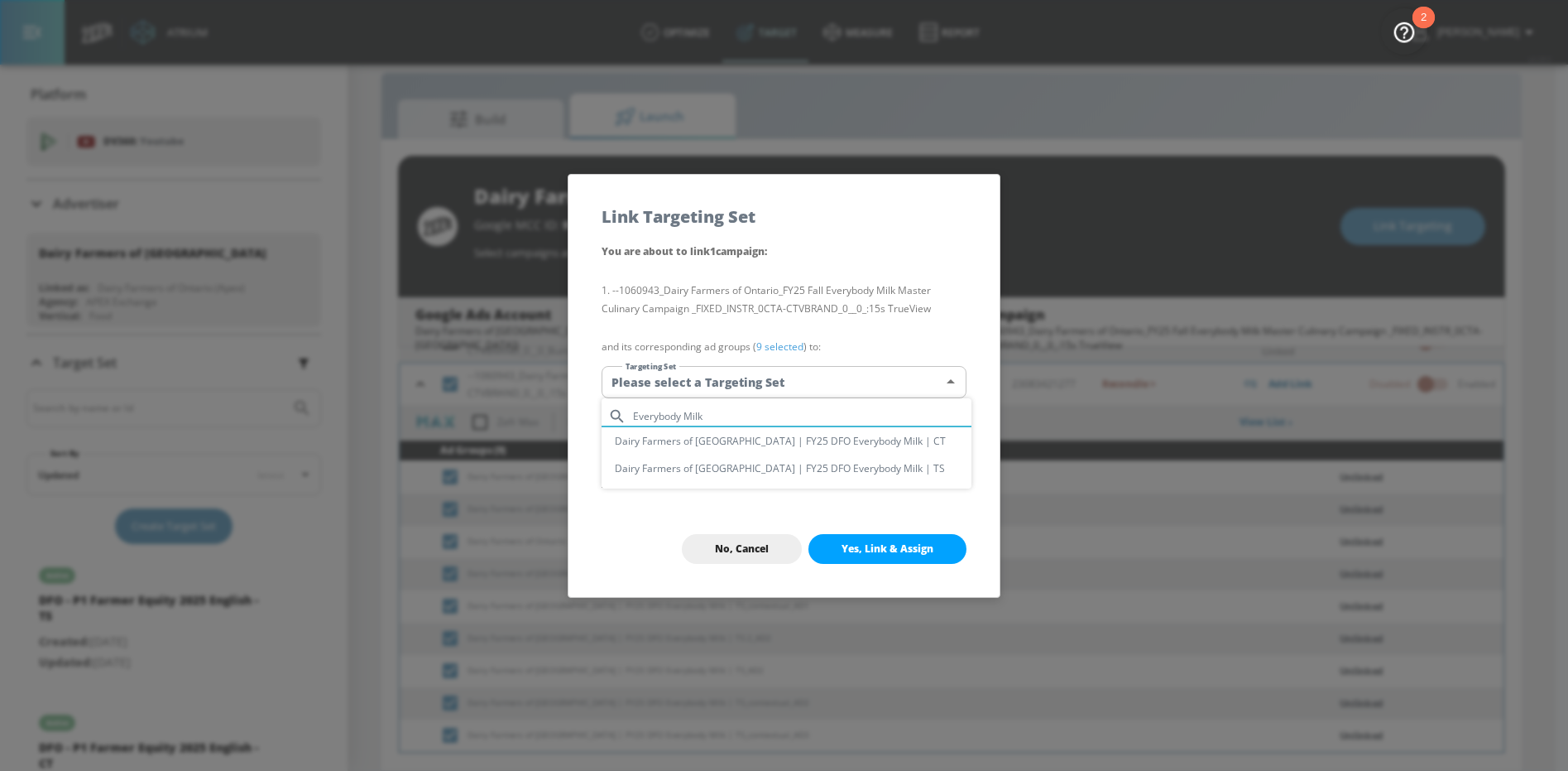
type input "Everybody Milk"
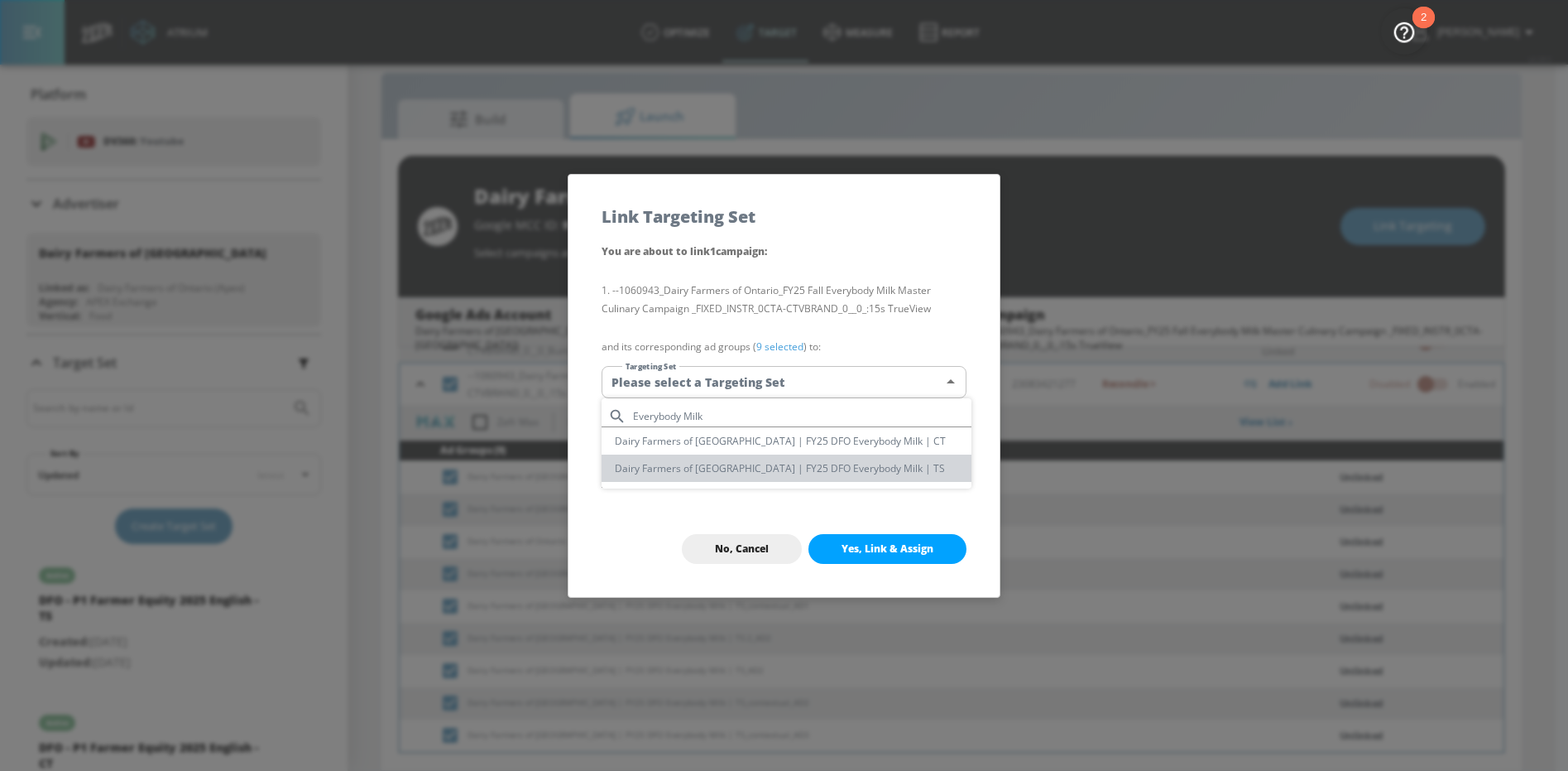
click at [804, 464] on li "Dairy Farmers of [GEOGRAPHIC_DATA] | FY25 DFO Everybody Milk | TS" at bounding box center [787, 468] width 370 height 27
type input "f703dce5-2f96-4c72-83a2-3c6c12881118"
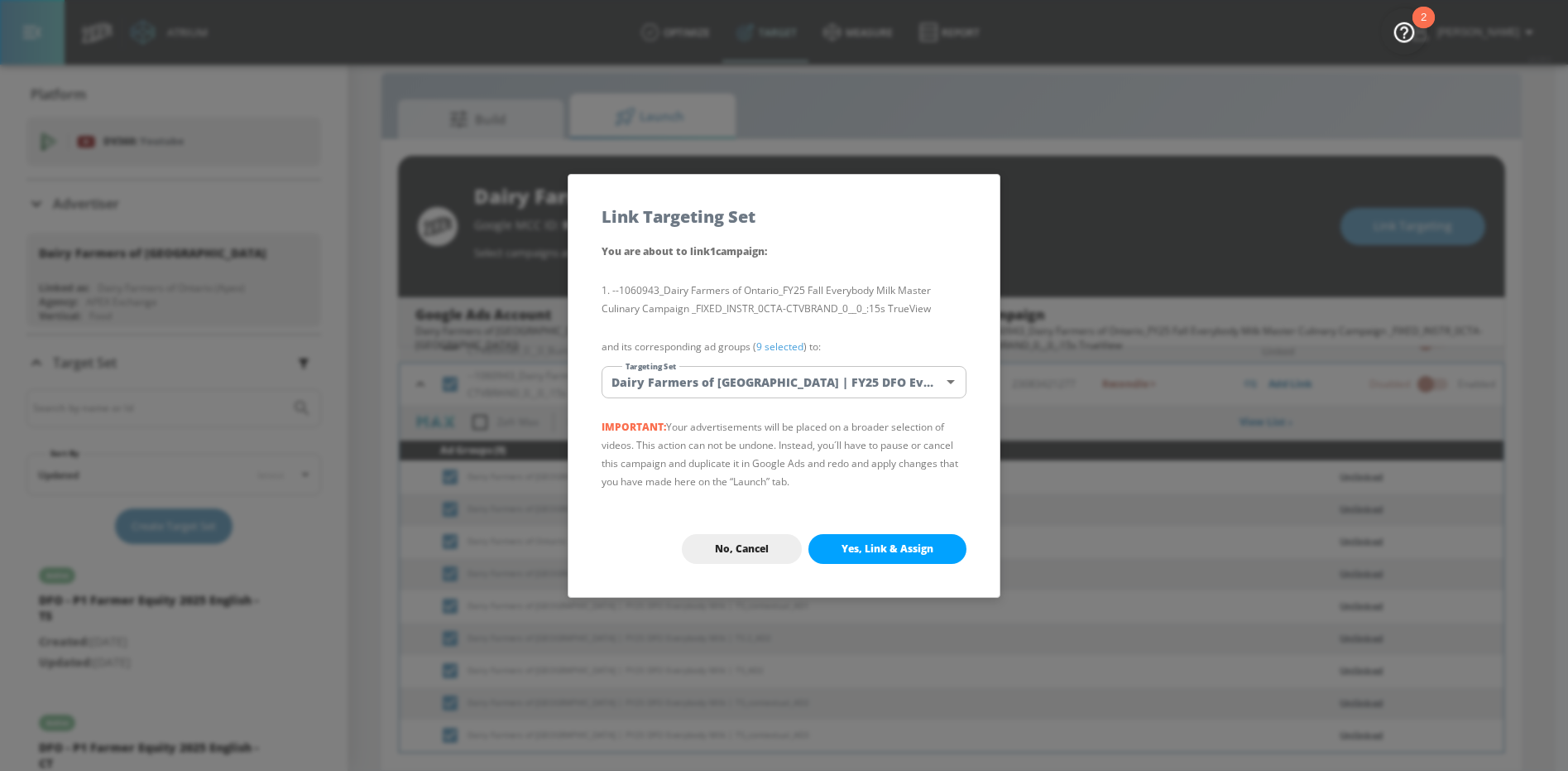
click at [911, 529] on div "No, Cancel Yes, Link & Assign" at bounding box center [784, 548] width 431 height 96
click at [903, 549] on span "Yes, Link & Assign" at bounding box center [888, 548] width 92 height 14
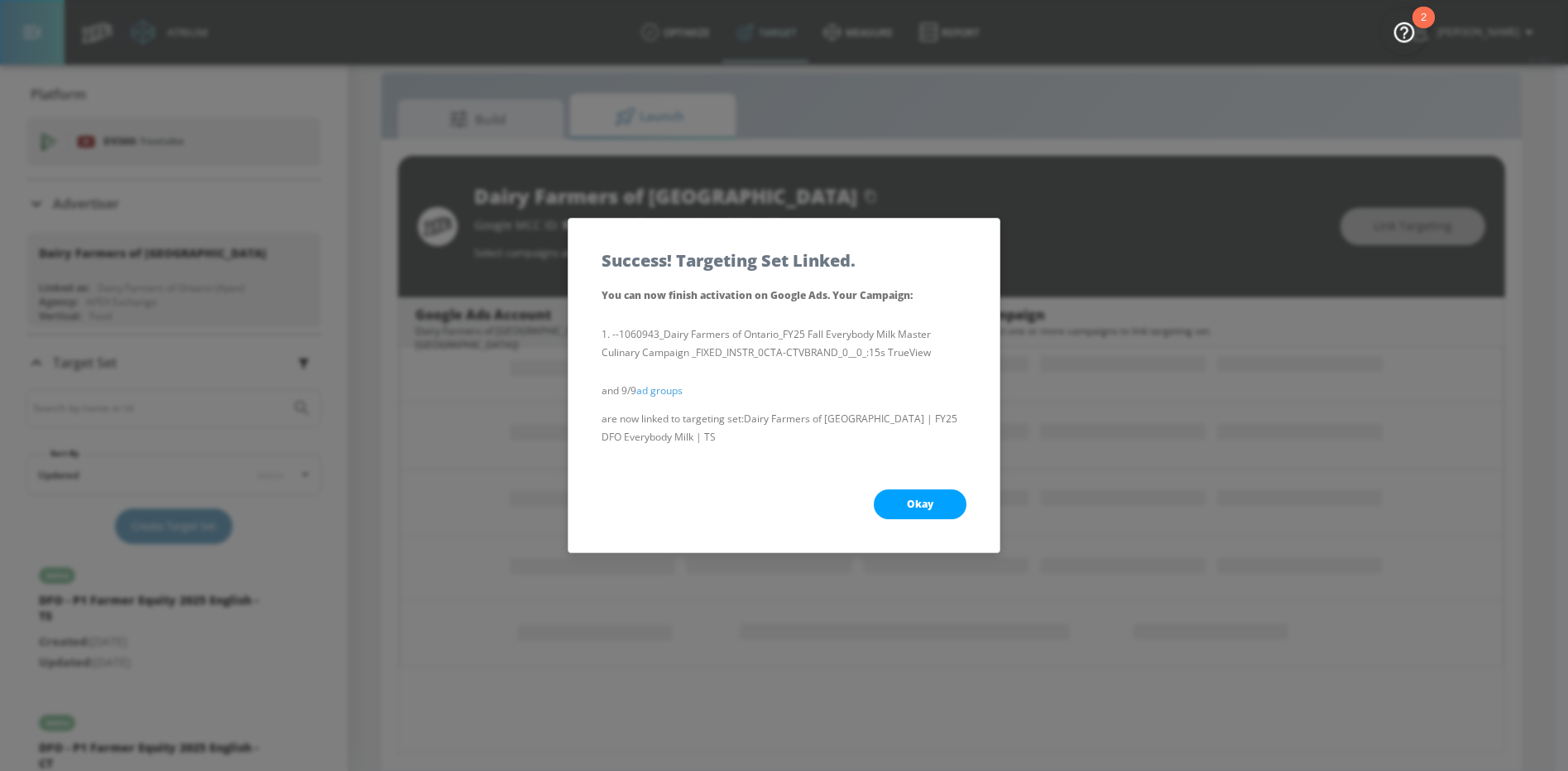
click at [893, 494] on button "Okay" at bounding box center [920, 504] width 93 height 30
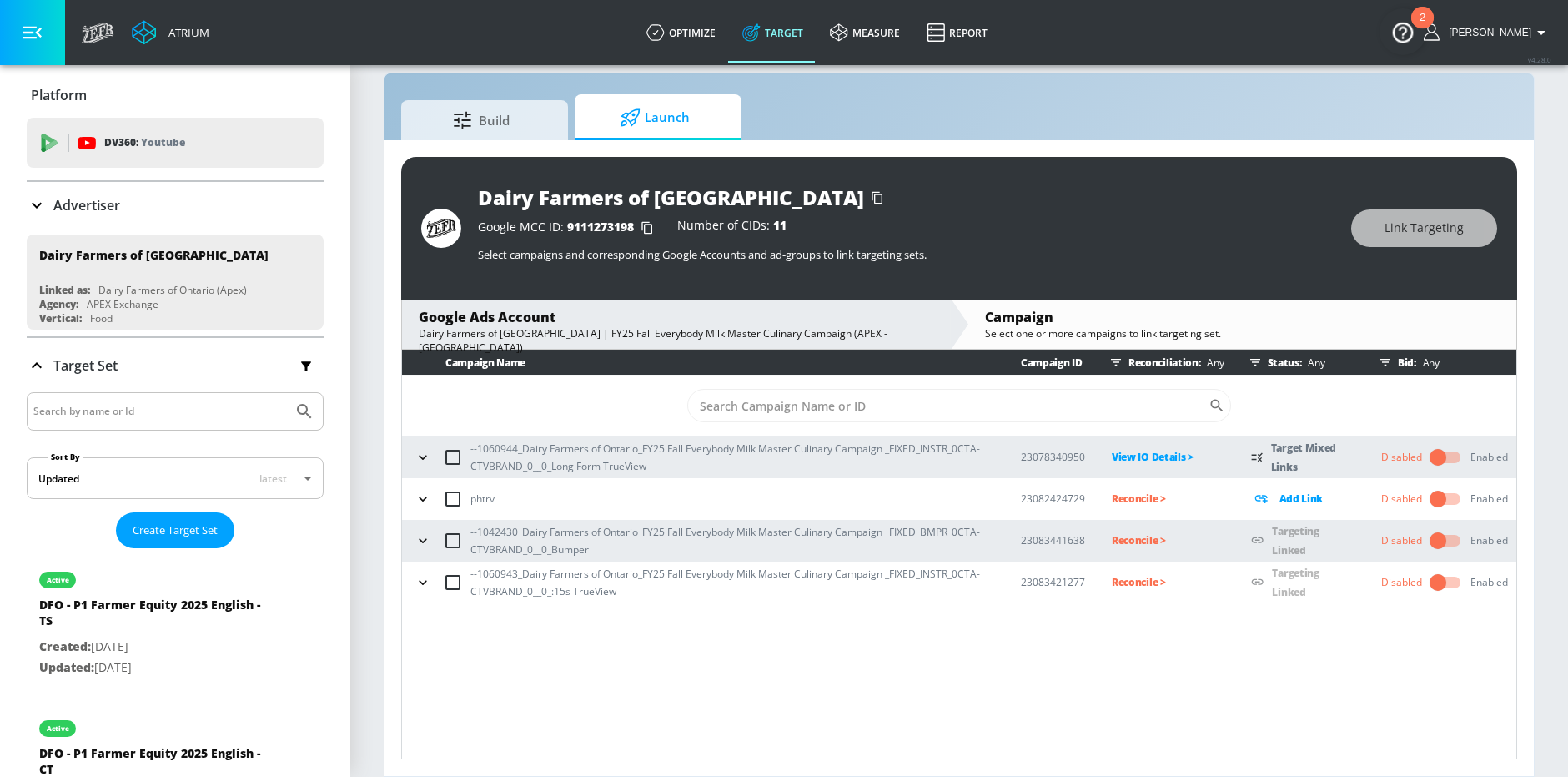
scroll to position [0, 0]
drag, startPoint x: 477, startPoint y: 533, endPoint x: 514, endPoint y: 531, distance: 37.1
click at [514, 531] on p "--1042430_Dairy Farmers of Ontario_FY25 Fall Everybody Milk Master Culinary Cam…" at bounding box center [733, 541] width 524 height 35
drag, startPoint x: 516, startPoint y: 531, endPoint x: 479, endPoint y: 531, distance: 37.0
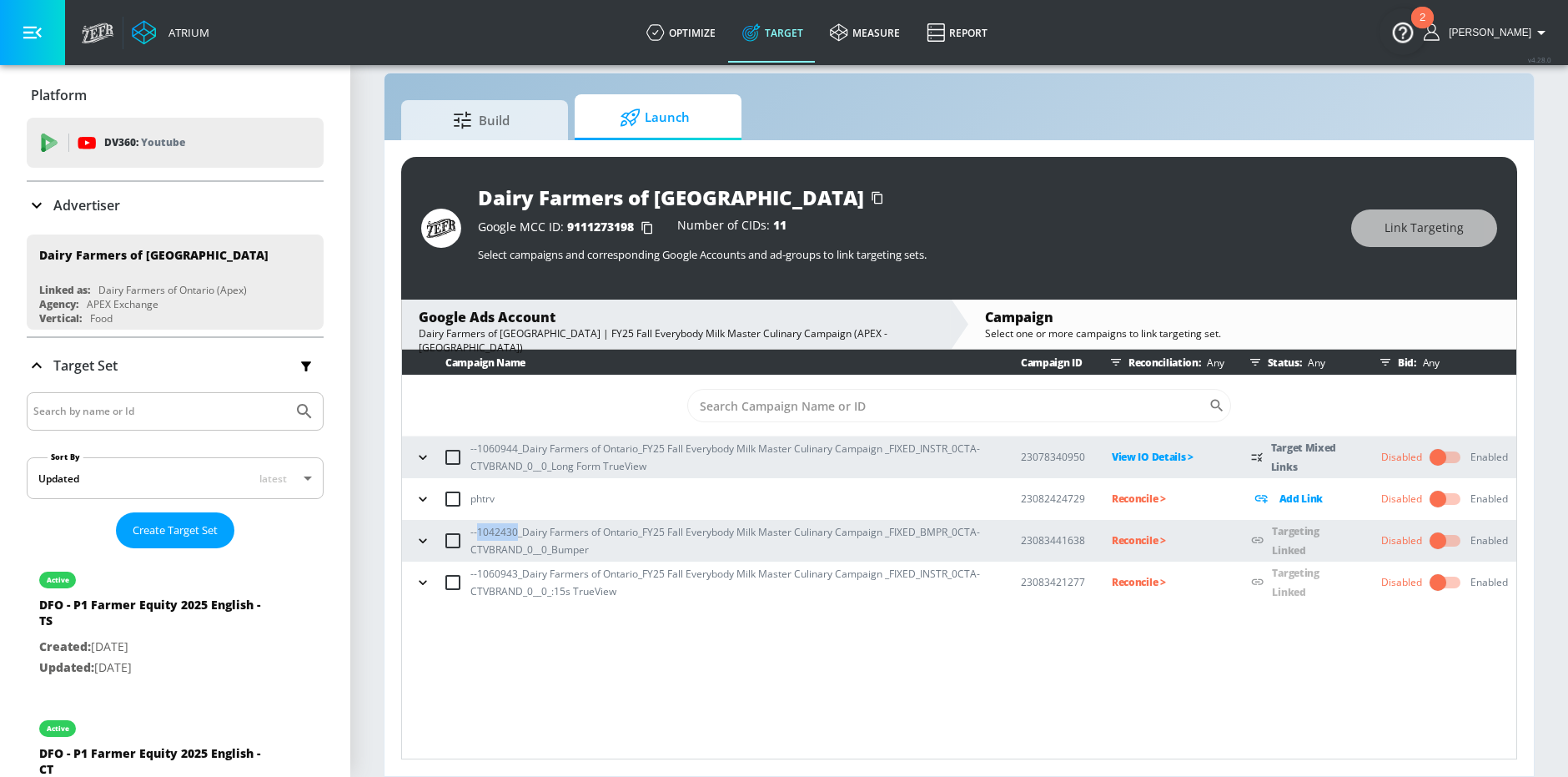
click at [479, 531] on p "--1042430_Dairy Farmers of Ontario_FY25 Fall Everybody Milk Master Culinary Cam…" at bounding box center [733, 541] width 524 height 35
copy p "1042430"
click at [1132, 548] on p "Reconcile >" at bounding box center [1167, 540] width 112 height 19
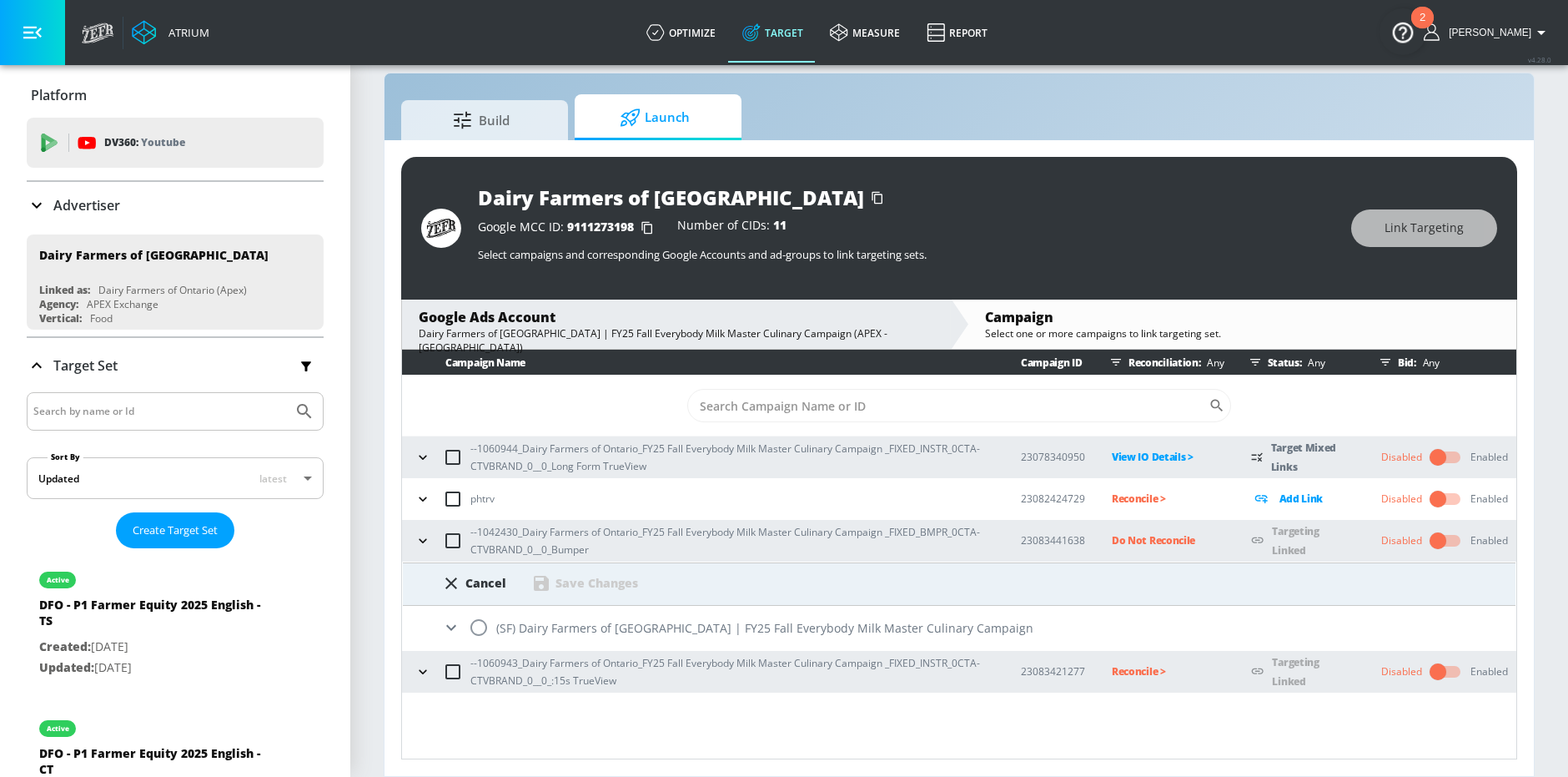
click at [472, 632] on input "radio" at bounding box center [479, 627] width 35 height 35
radio input "true"
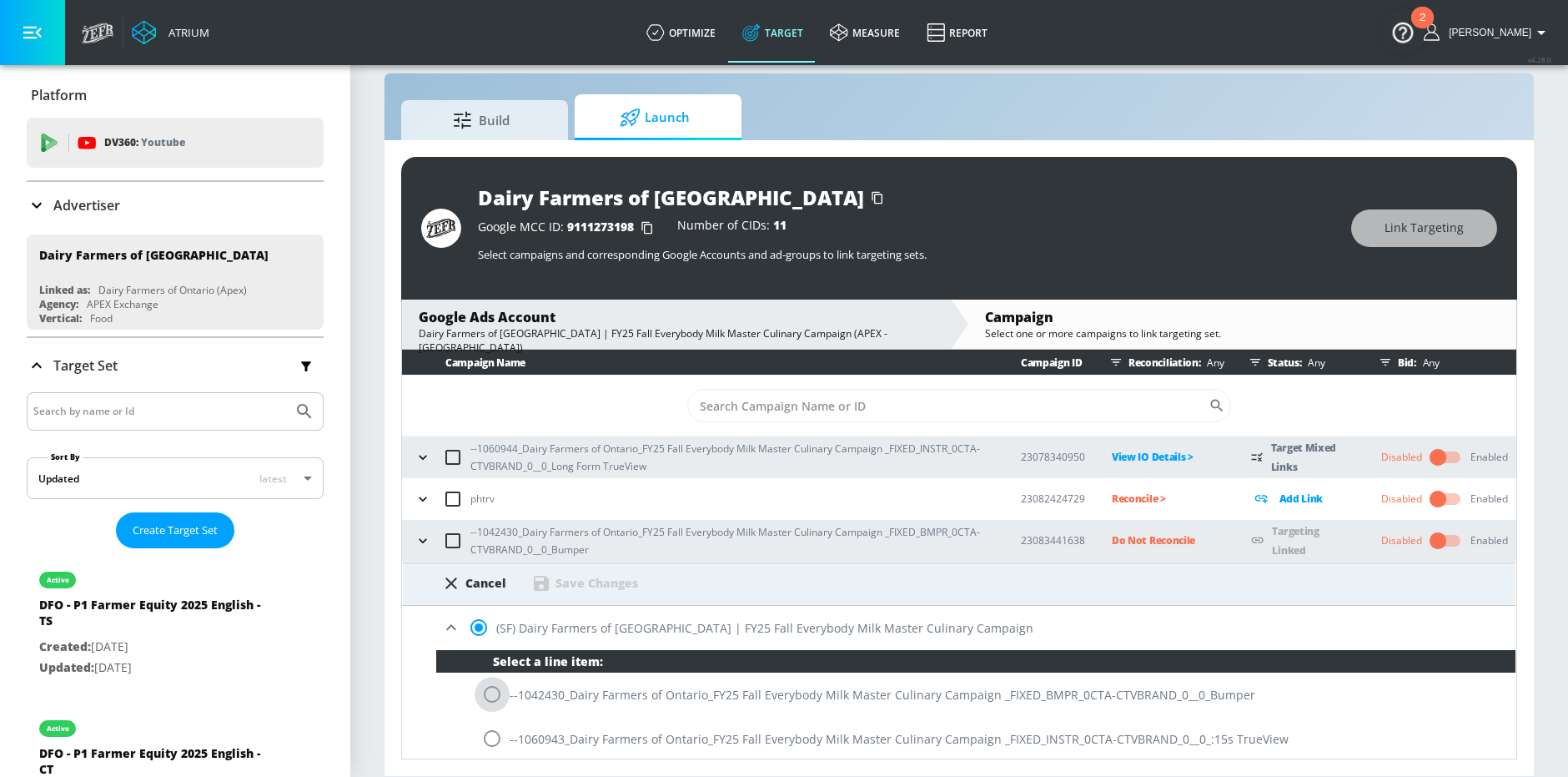
click at [494, 697] on input "radio" at bounding box center [492, 694] width 35 height 35
radio input "true"
click at [605, 589] on div "Save Changes" at bounding box center [597, 582] width 83 height 16
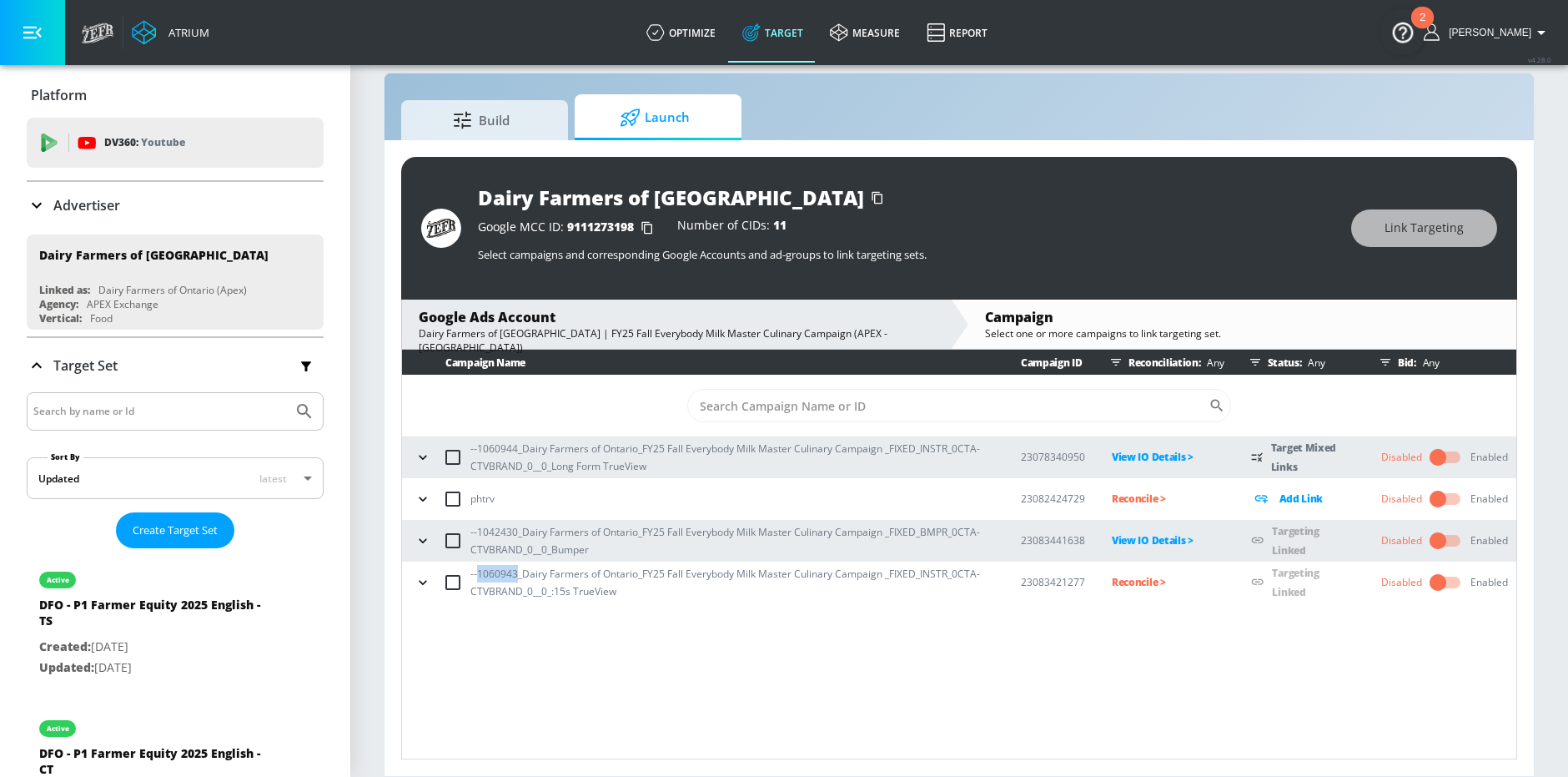
drag, startPoint x: 476, startPoint y: 575, endPoint x: 516, endPoint y: 577, distance: 40.0
click at [516, 577] on p "--1060943_Dairy Farmers of Ontario_FY25 Fall Everybody Milk Master Culinary Cam…" at bounding box center [733, 582] width 524 height 35
copy p "1060943"
click at [1136, 581] on p "Reconcile >" at bounding box center [1167, 581] width 112 height 19
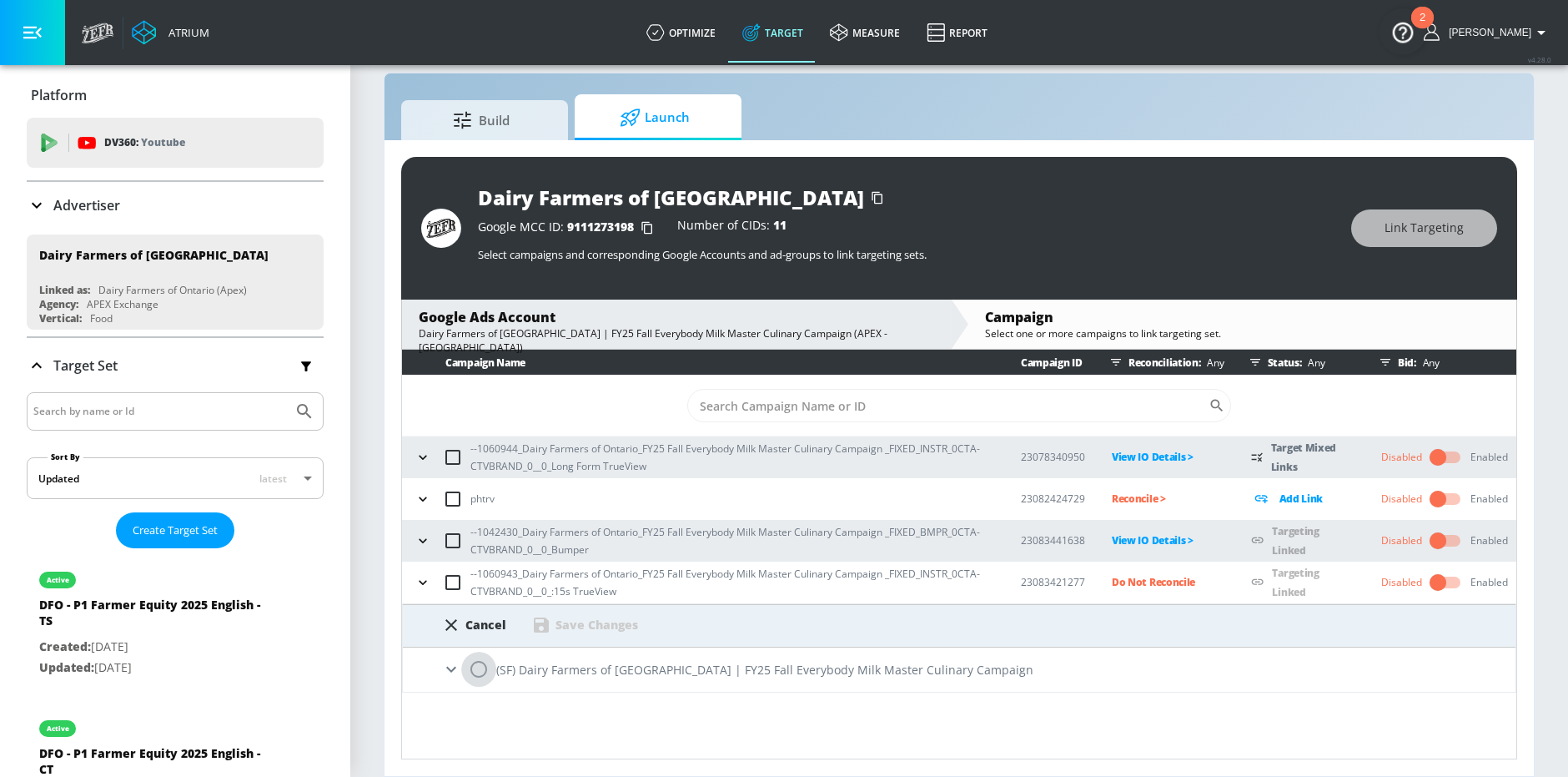
click at [479, 670] on input "radio" at bounding box center [479, 669] width 35 height 35
radio input "true"
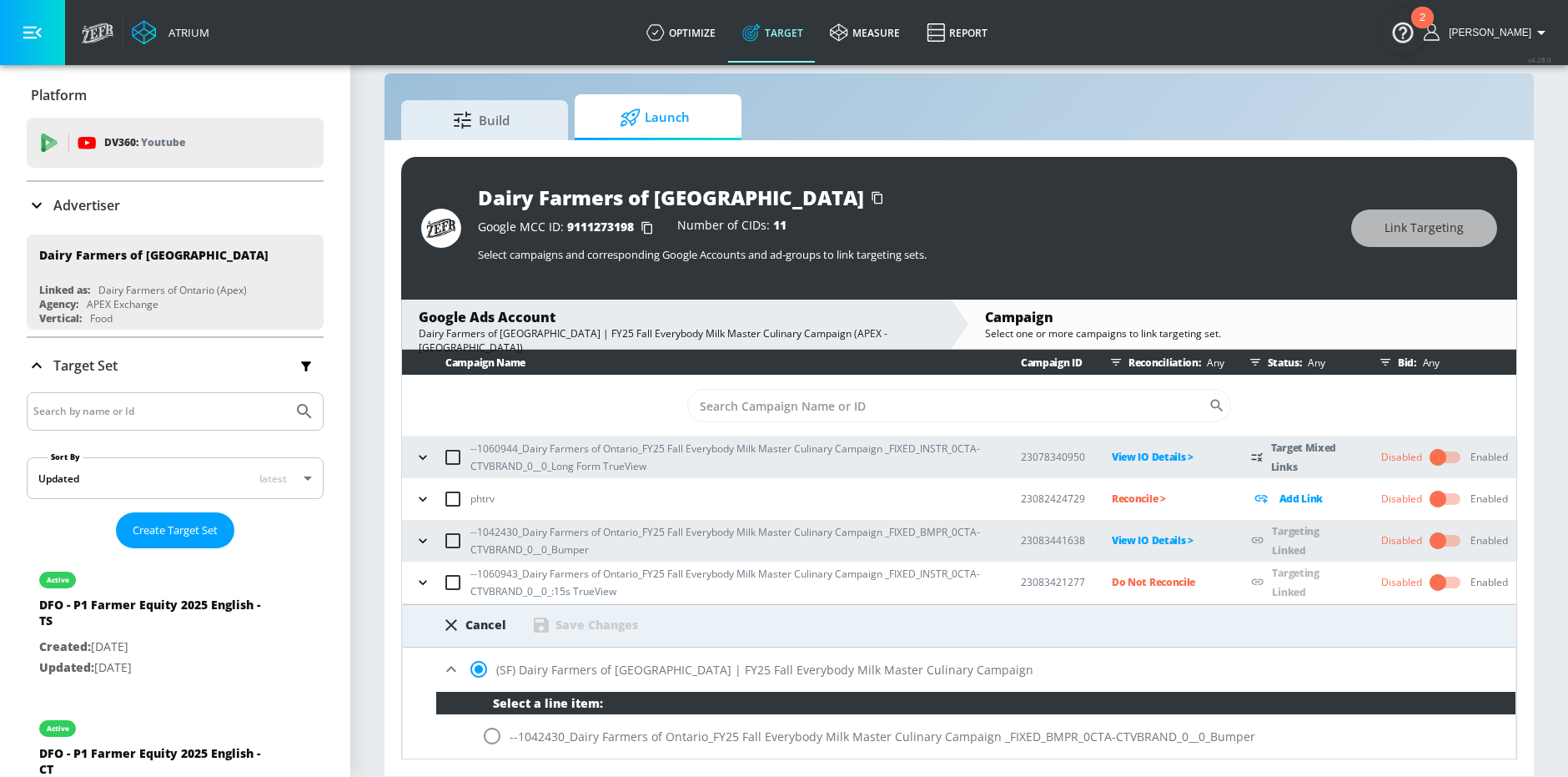
scroll to position [89, 0]
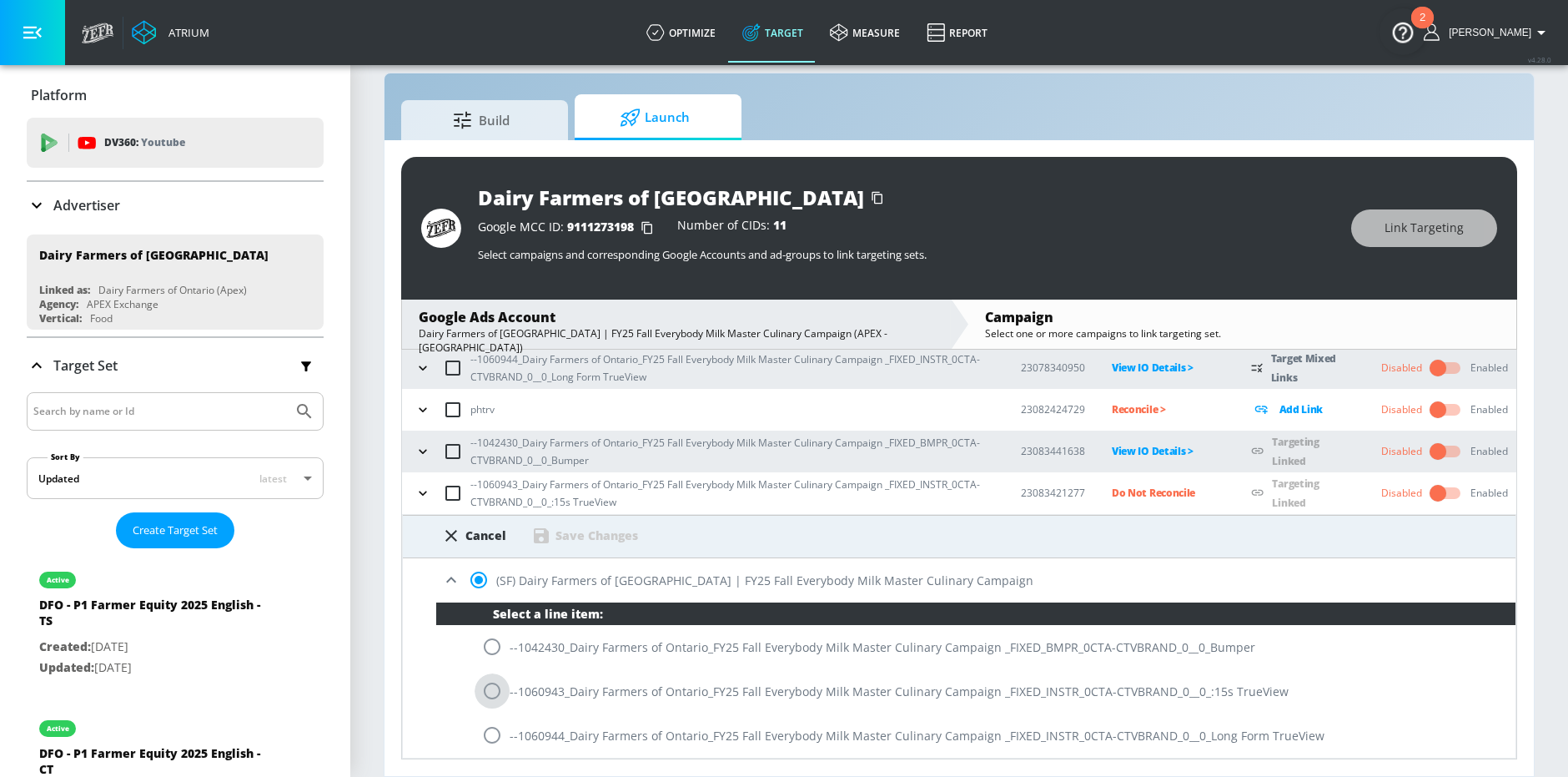
click at [494, 691] on input "radio" at bounding box center [492, 691] width 35 height 35
radio input "true"
click at [589, 541] on div "Save Changes" at bounding box center [597, 534] width 83 height 16
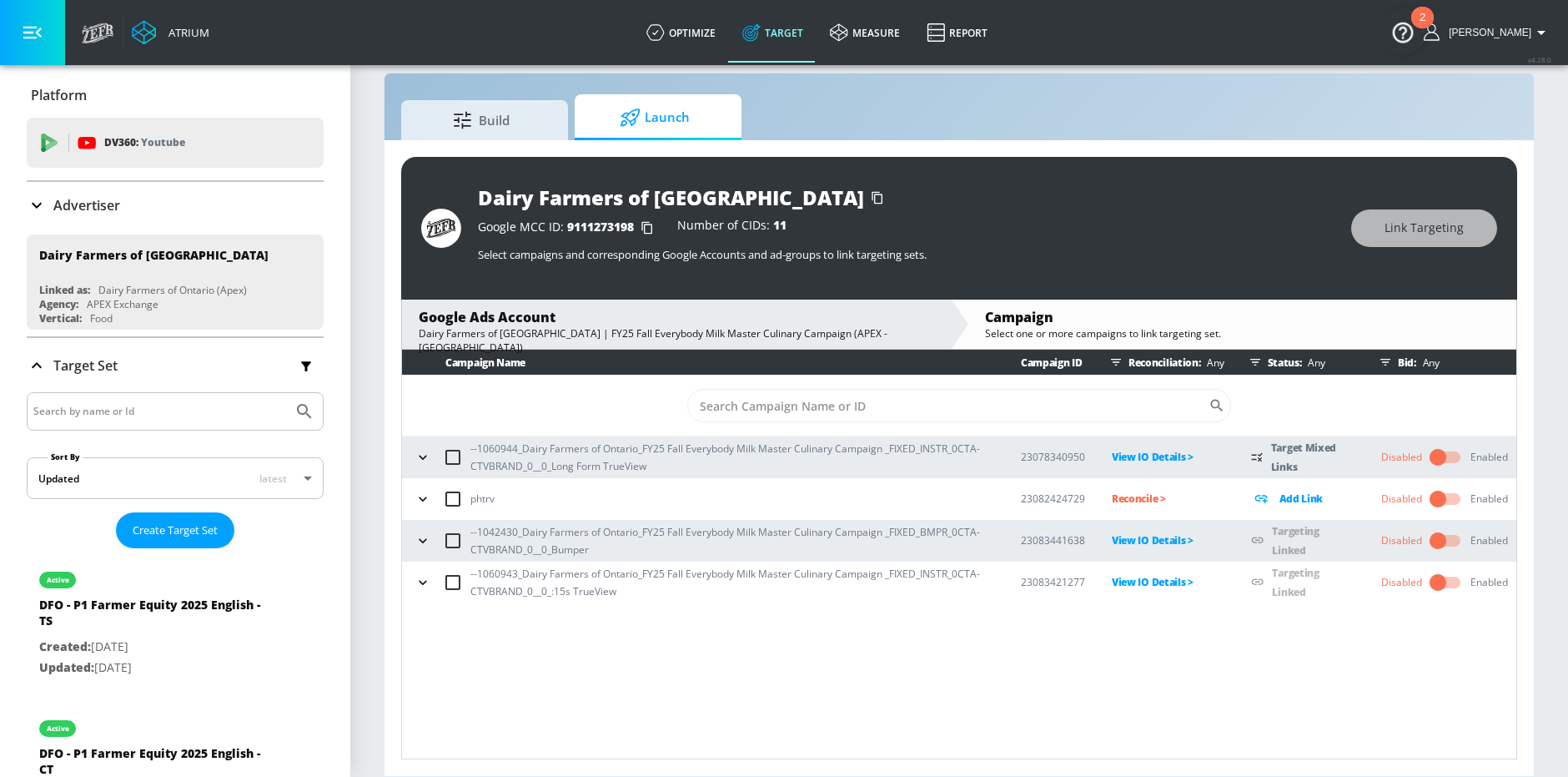
scroll to position [0, 0]
